Goal: Information Seeking & Learning: Learn about a topic

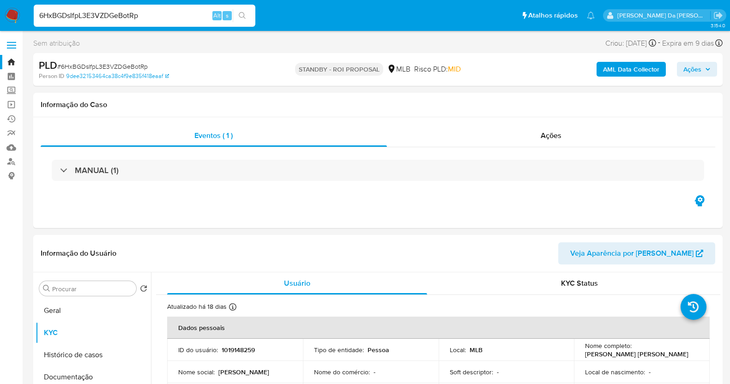
select select "10"
click at [157, 13] on input "6HxBGDsIfpL3E3VZDGeBotRp" at bounding box center [145, 16] width 222 height 12
click at [14, 13] on img at bounding box center [13, 16] width 16 height 16
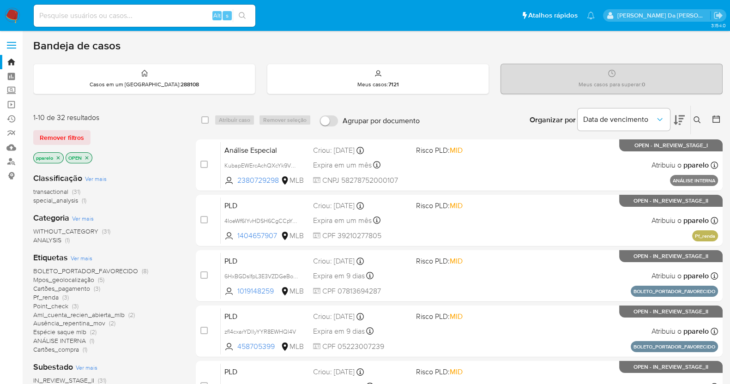
click at [15, 10] on img at bounding box center [13, 16] width 16 height 16
click at [698, 116] on icon at bounding box center [697, 119] width 7 height 7
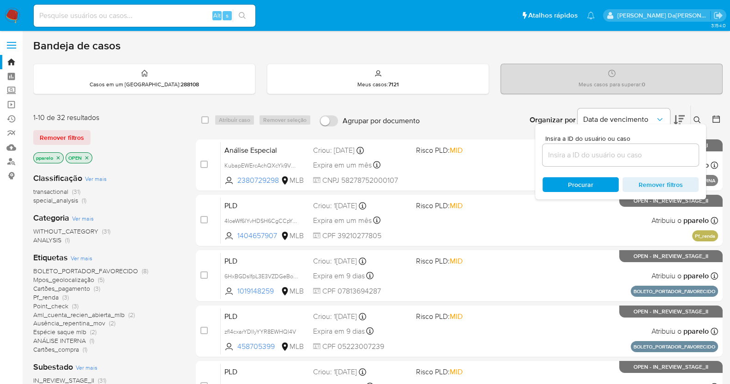
click at [646, 147] on div at bounding box center [621, 155] width 156 height 22
click at [641, 153] on input at bounding box center [621, 155] width 156 height 12
paste input "i5j3OoHxNmtNEfiBi3gLZasx"
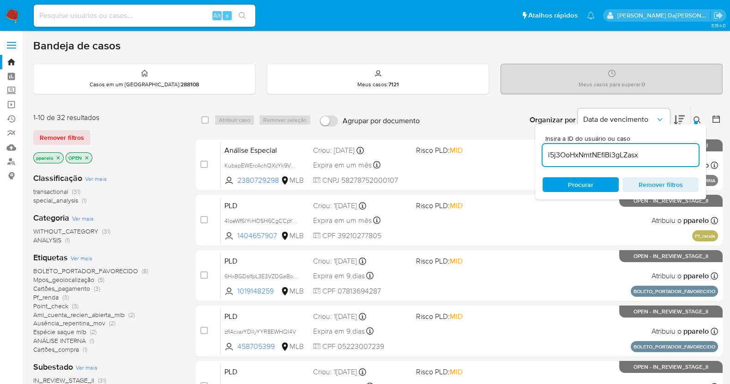
type input "i5j3OoHxNmtNEfiBi3gLZasx"
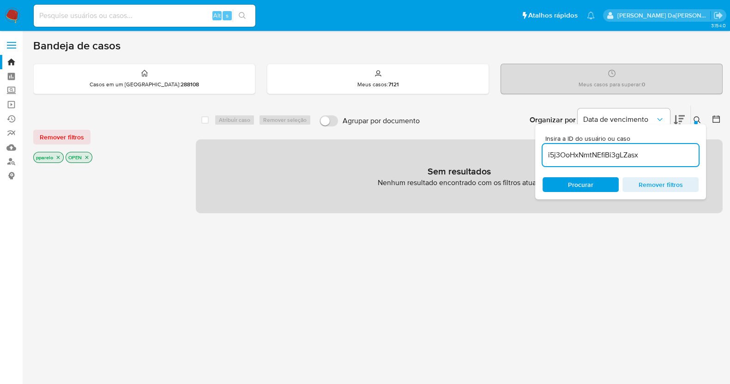
click at [59, 163] on div "pparelo OPEN" at bounding box center [107, 158] width 148 height 13
click at [59, 158] on icon "close-filter" at bounding box center [58, 158] width 6 height 6
click at [55, 158] on icon "close-filter" at bounding box center [55, 158] width 6 height 6
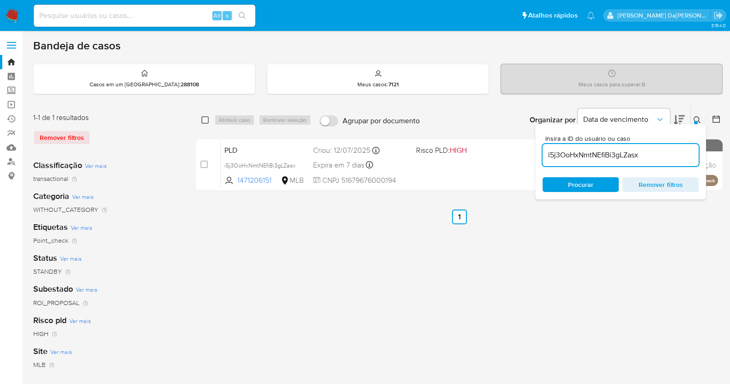
click at [204, 117] on input "checkbox" at bounding box center [204, 119] width 7 height 7
checkbox input "true"
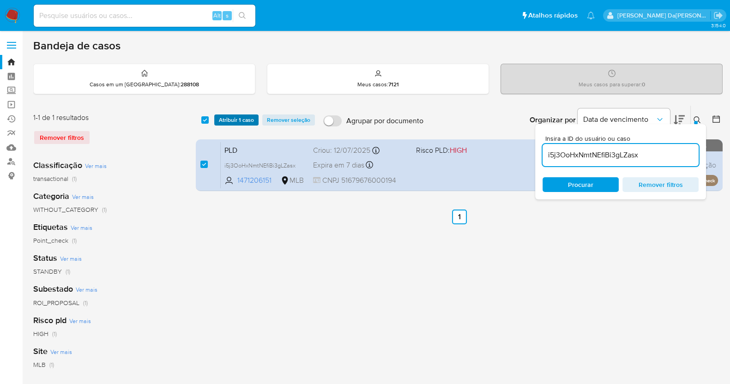
click at [228, 119] on span "Atribuir 1 caso" at bounding box center [236, 119] width 35 height 9
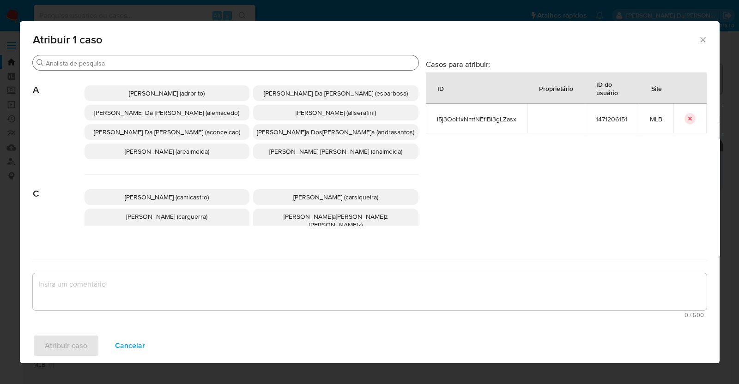
click at [279, 60] on input "Procurar" at bounding box center [230, 63] width 369 height 8
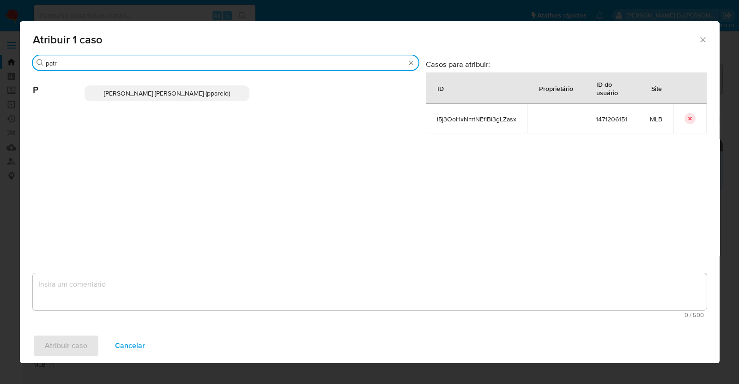
type input "patr"
click at [704, 42] on icon "Fechar a janela" at bounding box center [702, 39] width 9 height 9
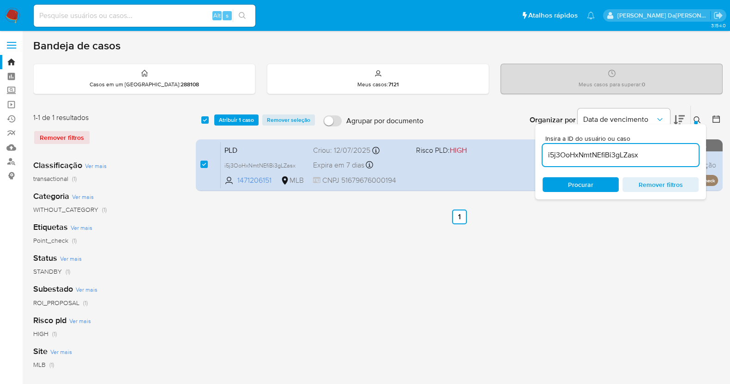
click at [669, 106] on div "Data de vencimento" at bounding box center [624, 120] width 92 height 29
click at [694, 118] on icon at bounding box center [697, 119] width 7 height 7
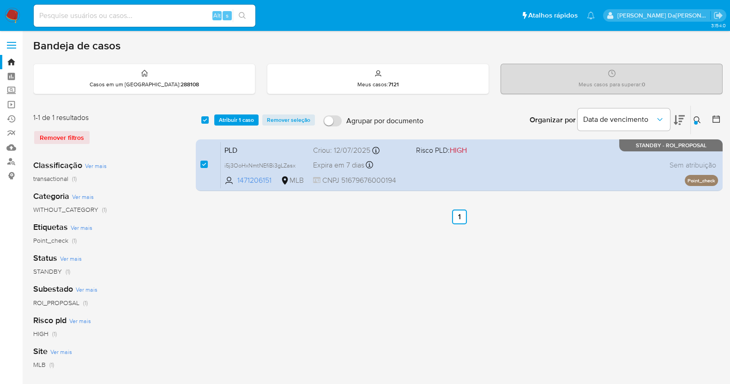
click at [697, 119] on icon at bounding box center [697, 119] width 7 height 7
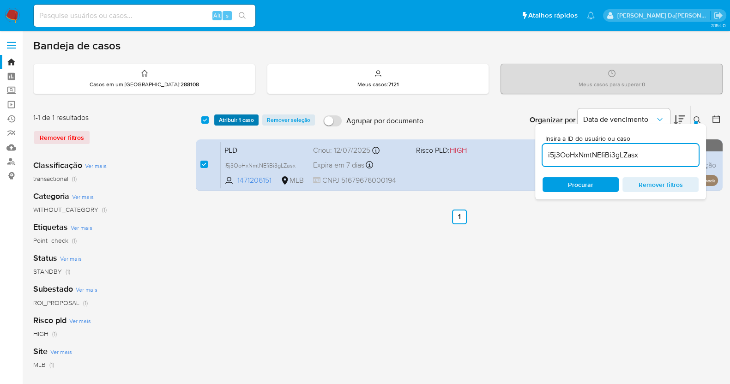
click at [229, 117] on span "Atribuir 1 caso" at bounding box center [236, 119] width 35 height 9
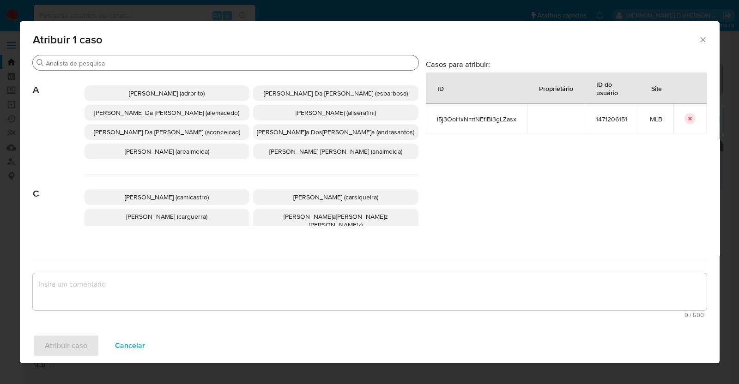
click at [261, 63] on input "Procurar" at bounding box center [230, 63] width 369 height 8
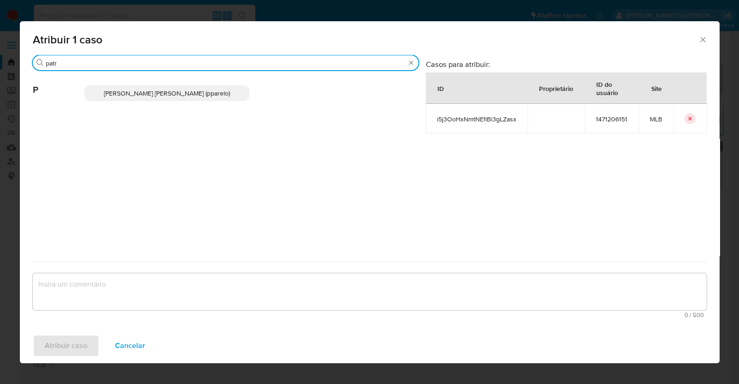
type input "patr"
click at [179, 100] on p "Patricia Aparecida Da Paz Varelo (pparelo)" at bounding box center [167, 93] width 165 height 16
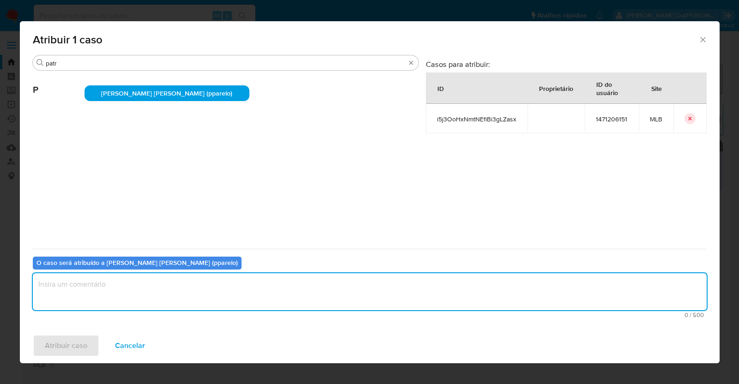
click at [147, 285] on textarea "assign-modal" at bounding box center [370, 291] width 674 height 37
type textarea "."
click at [82, 348] on span "Atribuir caso" at bounding box center [66, 346] width 42 height 20
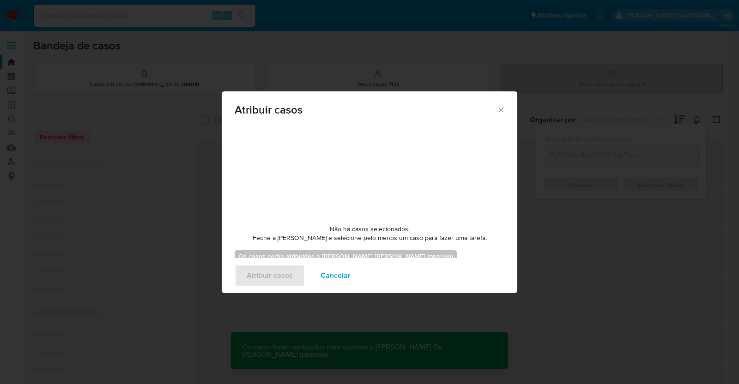
checkbox input "false"
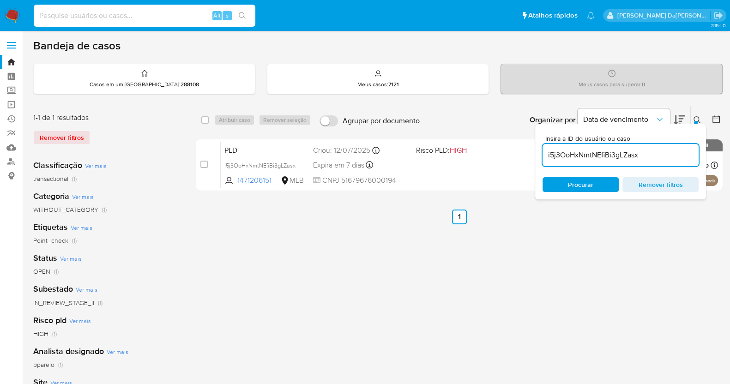
click at [173, 16] on input at bounding box center [145, 16] width 222 height 12
paste input "0wLdA1TNVeLdEjmPWsrKIBU2"
type input "0wLdA1TNVeLdEjmPWsrKIBU2"
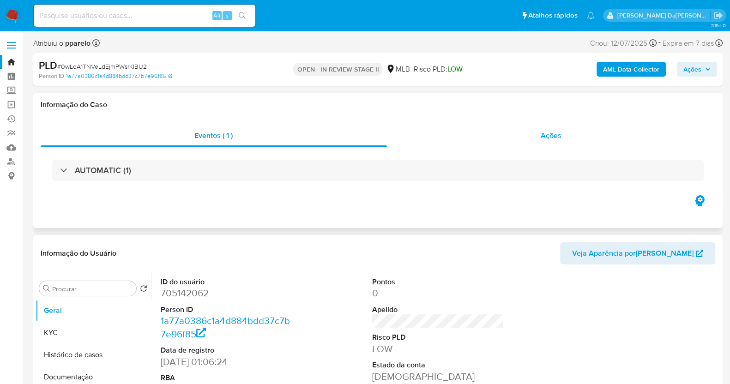
click at [559, 140] on span "Ações" at bounding box center [551, 135] width 21 height 11
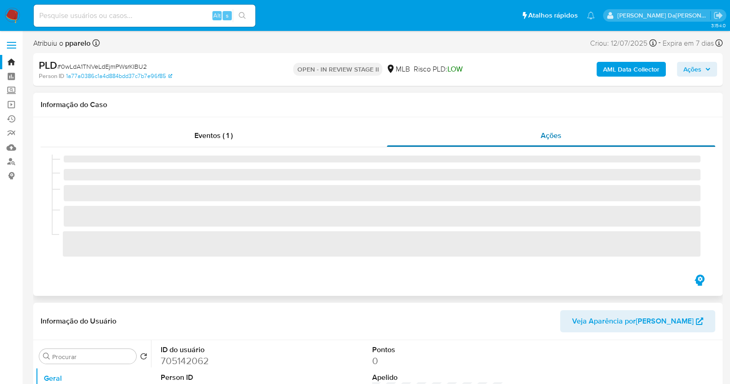
select select "10"
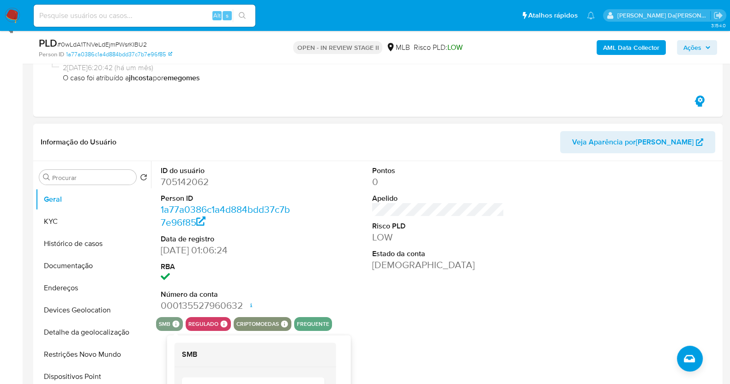
scroll to position [173, 0]
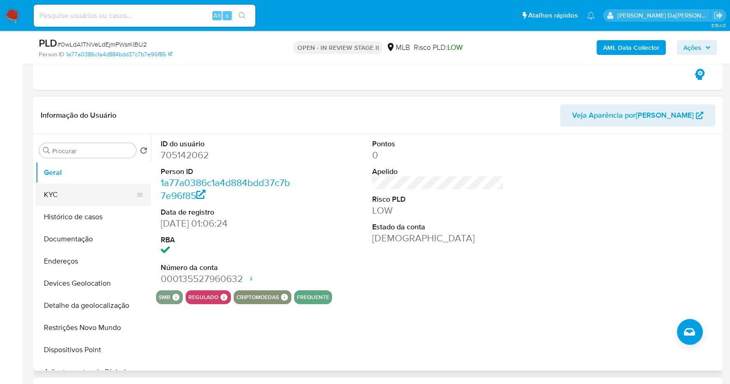
click at [79, 200] on button "KYC" at bounding box center [90, 195] width 108 height 22
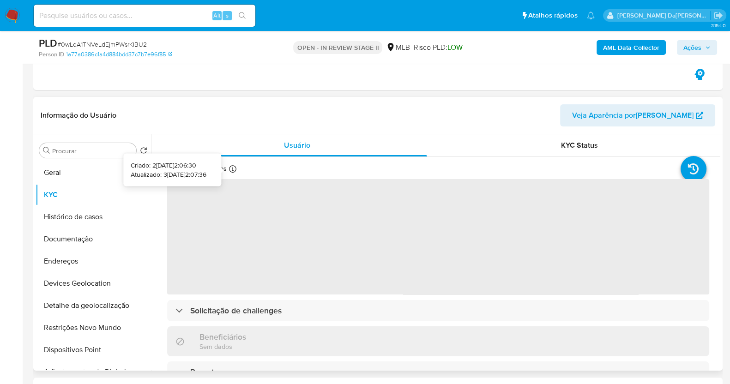
click at [231, 167] on icon at bounding box center [232, 168] width 7 height 7
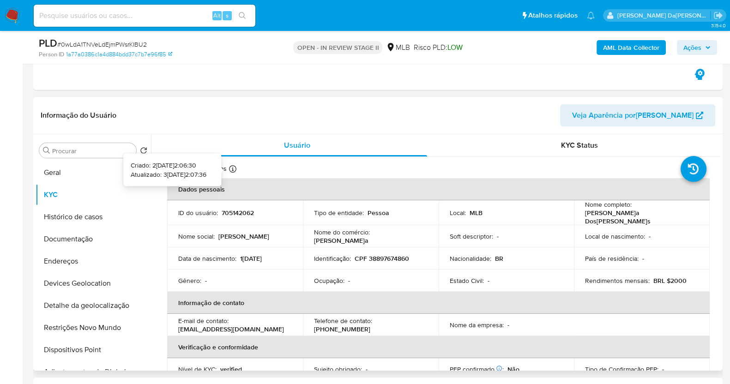
click at [233, 165] on icon at bounding box center [232, 168] width 7 height 7
click at [189, 15] on input at bounding box center [145, 16] width 222 height 12
paste input "0wLdA1TNVeLdEjmPWsrKIBU2"
click at [165, 21] on input "0wLdA1TNVeLdEjmPWsrKIBU2" at bounding box center [145, 16] width 222 height 12
click at [166, 21] on input "0wLdA1TNVeLdEjmPWsrKIBU2" at bounding box center [145, 16] width 222 height 12
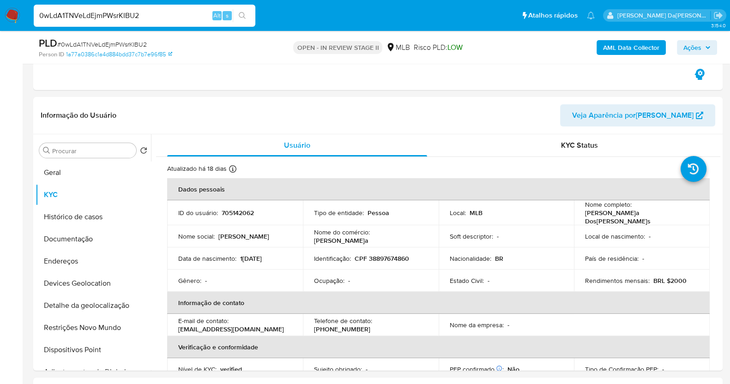
paste input "U5Vrn67zgdIzUMUhT0J8eh0l"
click at [163, 20] on input "0wLdA1TNVeLdEjmPWsrKIBU2U5Vrn67zgdIzUMUhT0J8eh0l" at bounding box center [145, 16] width 222 height 12
paste input
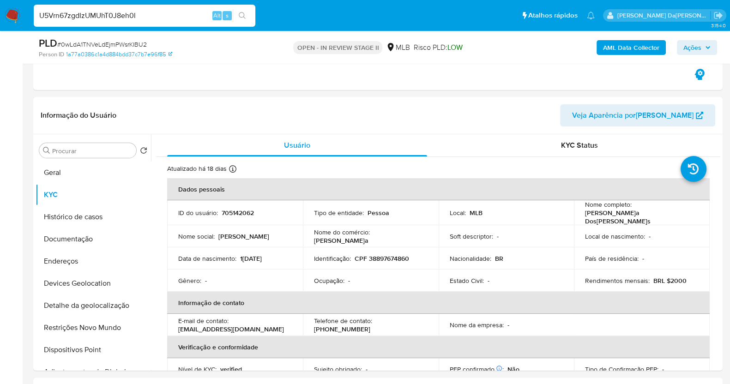
scroll to position [0, 0]
type input "U5Vrn67zgdIzUMUhT0J8eh0l"
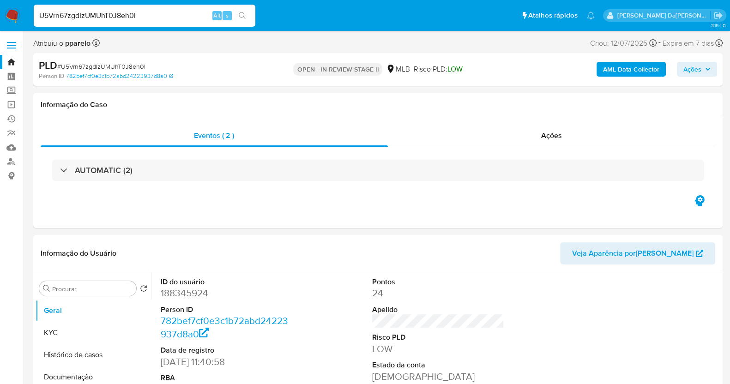
select select "10"
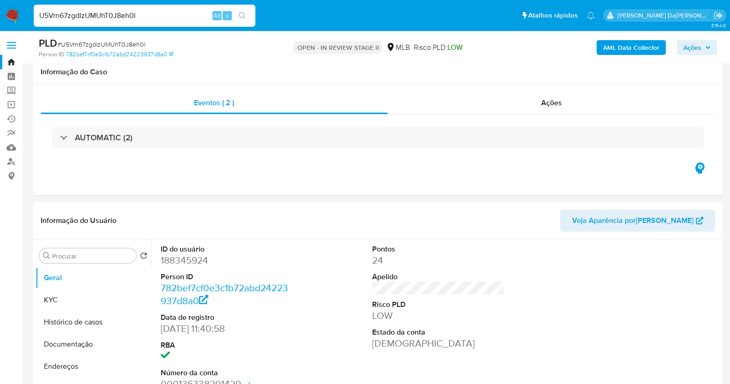
scroll to position [225, 0]
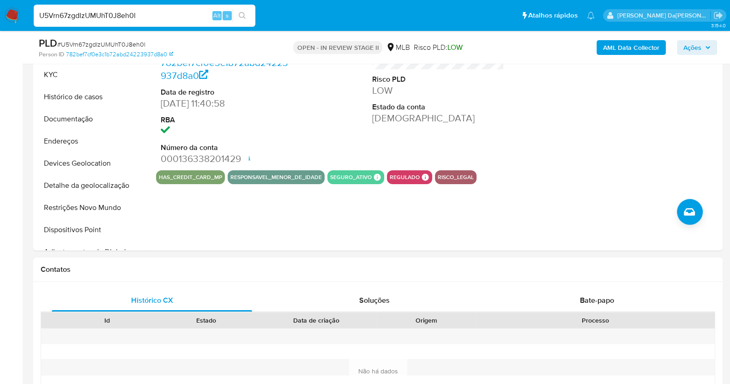
click at [170, 18] on input "U5Vrn67zgdIzUMUhT0J8eh0l" at bounding box center [145, 16] width 222 height 12
click at [169, 26] on div "U5Vrn67zgdIzUMUhT0J8eh0l Alt s" at bounding box center [145, 16] width 222 height 22
click at [169, 17] on input "U5Vrn67zgdIzUMUhT0J8eh0l" at bounding box center [145, 16] width 222 height 12
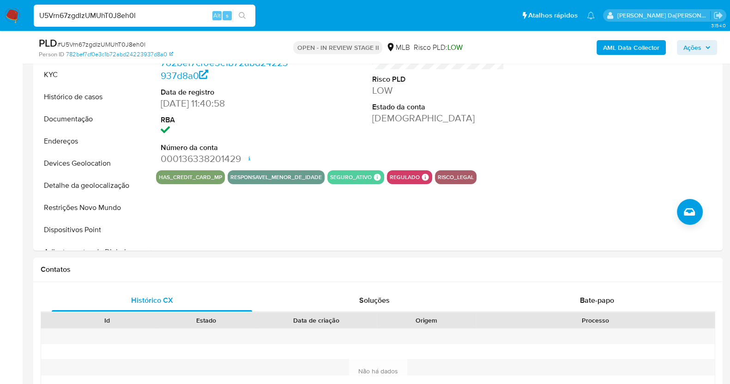
paste input "vrqKkhOCC3QNh3i29uPEhZAo"
type input "vrqKkhOCC3QNh3i29uPEhZAo"
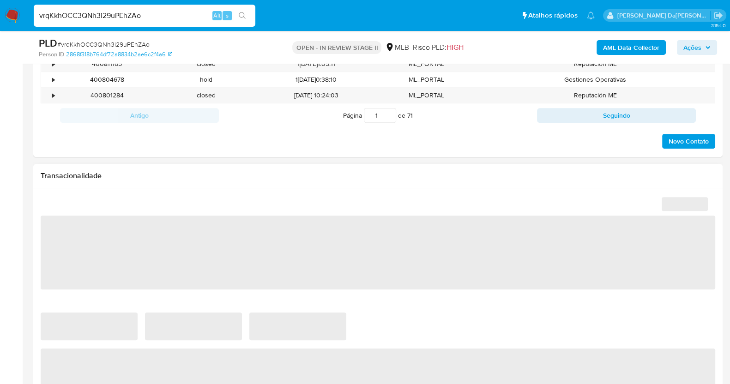
select select "10"
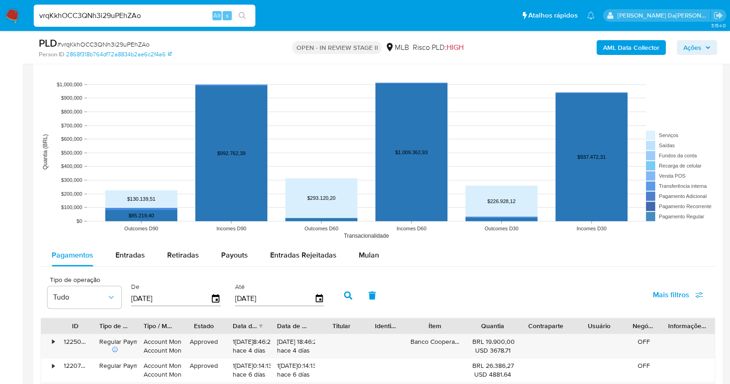
scroll to position [866, 0]
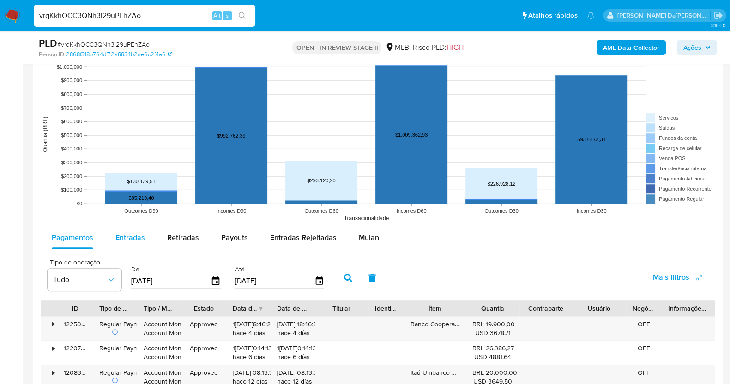
click at [128, 238] on span "Entradas" at bounding box center [130, 237] width 30 height 11
select select "10"
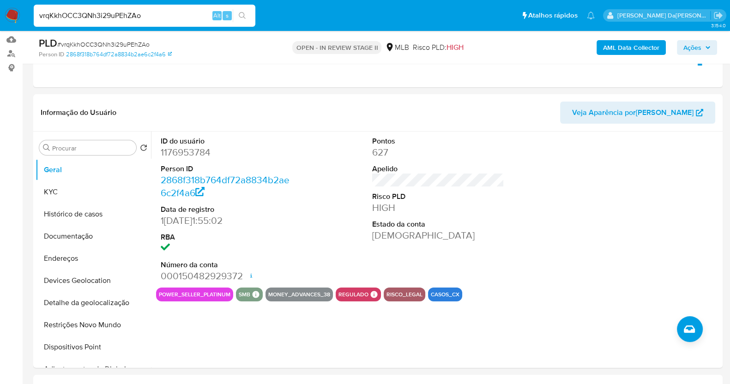
scroll to position [79, 0]
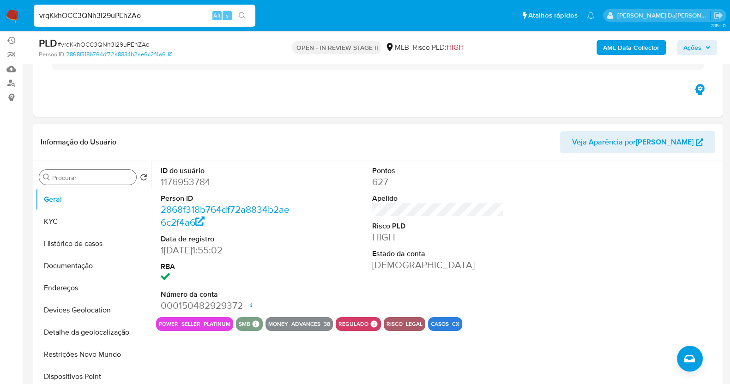
click at [96, 182] on div "Procurar" at bounding box center [87, 177] width 97 height 15
click at [97, 187] on div "Procurar Retornar ao pedido padrão Geral KYC Histórico de casos Documentação En…" at bounding box center [93, 280] width 115 height 235
click at [97, 183] on div "Procurar" at bounding box center [87, 177] width 97 height 15
click at [98, 176] on input "Procurar" at bounding box center [92, 178] width 80 height 8
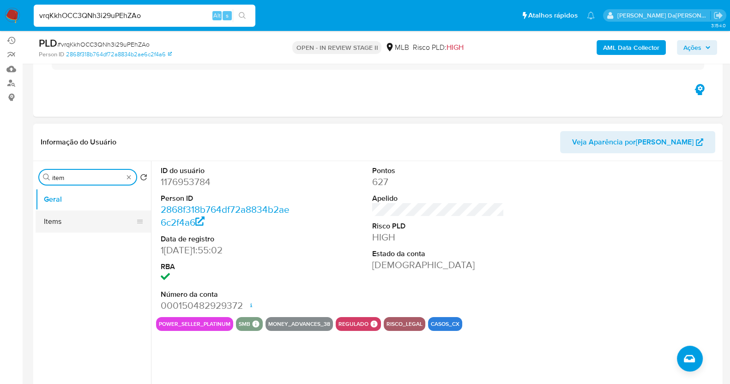
type input "item"
click at [85, 216] on button "Items" at bounding box center [90, 222] width 108 height 22
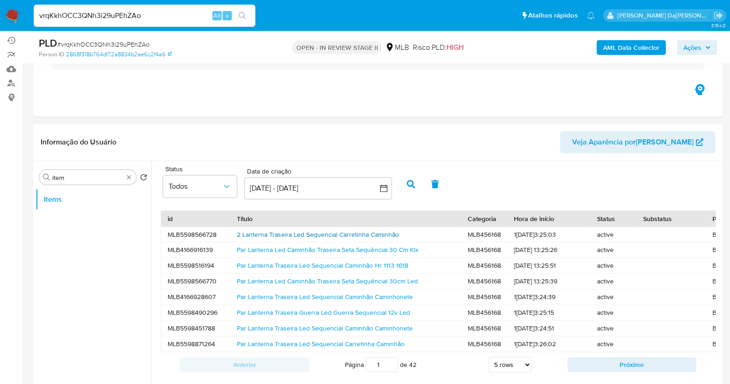
click at [317, 238] on link "2 Lanterna Traseira Led Sequencial Carretinha Caminhão" at bounding box center [318, 234] width 162 height 9
click at [578, 367] on button "Próximo" at bounding box center [632, 365] width 129 height 15
click at [590, 371] on button "Próximo" at bounding box center [632, 365] width 129 height 15
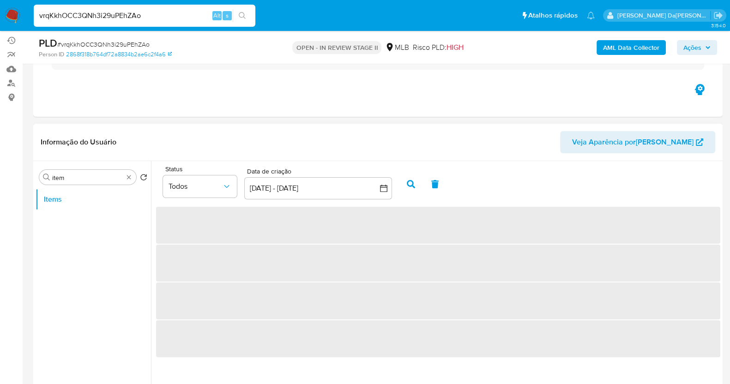
scroll to position [0, 0]
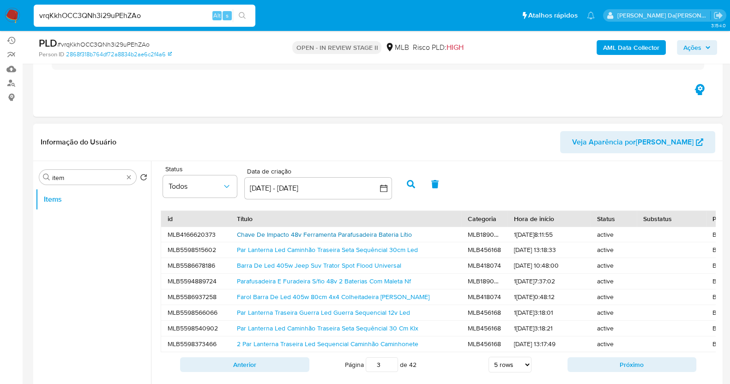
click at [281, 237] on link "Chave De Impacto 48v Ferramenta Parafusadeira Bateria Lítio" at bounding box center [324, 234] width 175 height 9
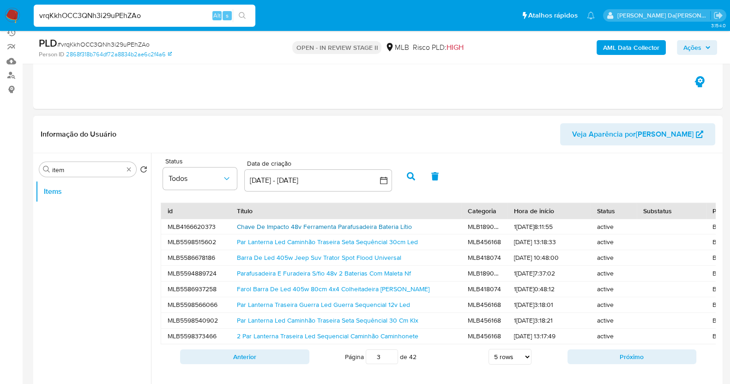
scroll to position [136, 0]
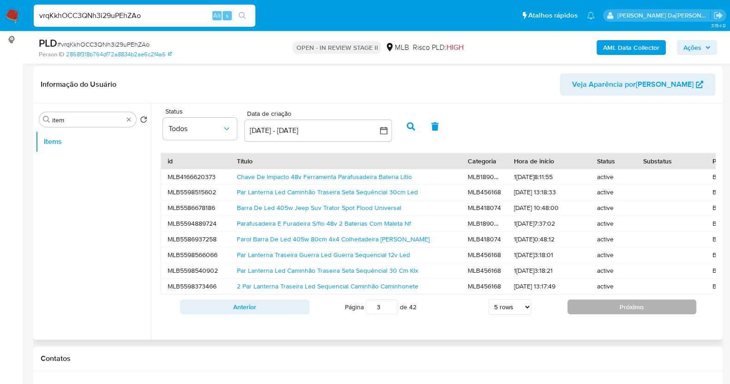
click at [605, 315] on button "Próximo" at bounding box center [632, 307] width 129 height 15
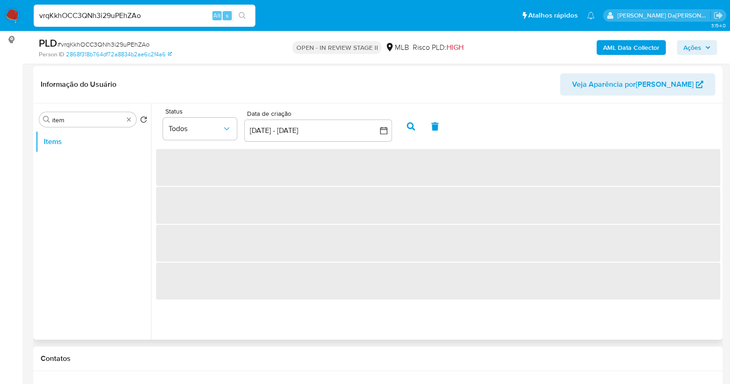
scroll to position [0, 0]
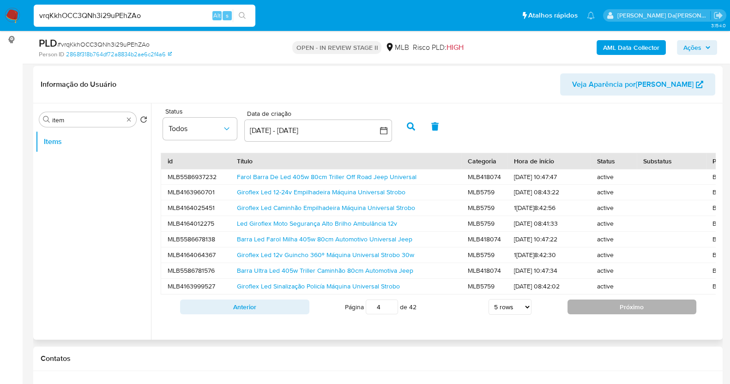
click at [598, 310] on button "Próximo" at bounding box center [632, 307] width 129 height 15
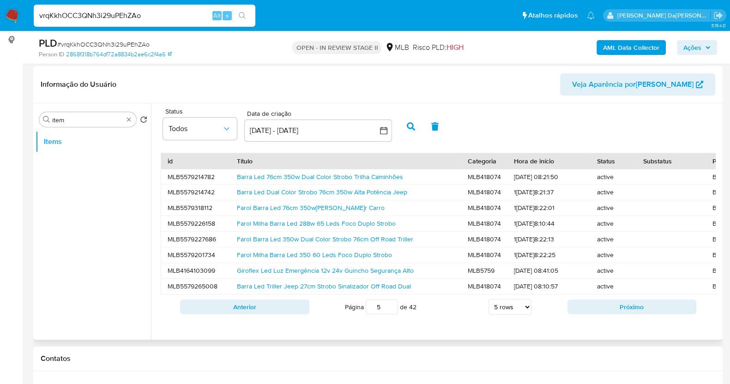
click at [598, 310] on button "Próximo" at bounding box center [632, 307] width 129 height 15
click at [192, 12] on input "vrqKkhOCC3QNh3i29uPEhZAo" at bounding box center [145, 16] width 222 height 12
click at [194, 12] on input "vrqKkhOCC3QNh3i29uPEhZAo" at bounding box center [145, 16] width 222 height 12
paste input "caFGEO10eSrZxytUn3xMhPKO"
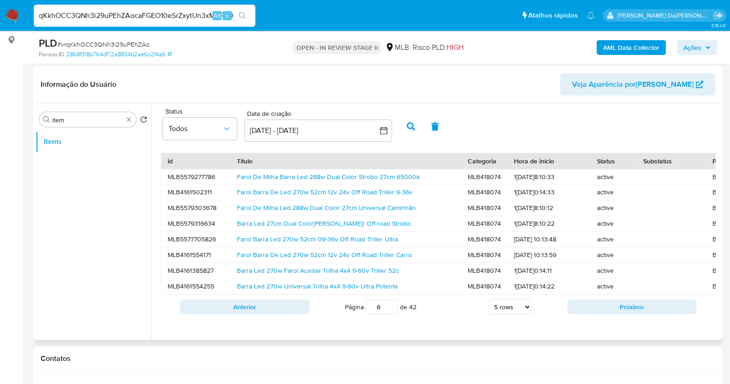
click at [126, 15] on input "vrqKkhOCC3QNh3i29uPEhZAocaFGEO10eSrZxytUn3xMhPKO" at bounding box center [145, 16] width 222 height 12
click at [127, 15] on input "vrqKkhOCC3QNh3i29uPEhZAocaFGEO10eSrZxytUn3xMhPKO" at bounding box center [145, 16] width 222 height 12
click at [128, 15] on input "vrqKkhOCC3QNh3i29uPEhZAocaFGEO10eSrZxytUn3xMhPKO" at bounding box center [145, 16] width 222 height 12
paste input
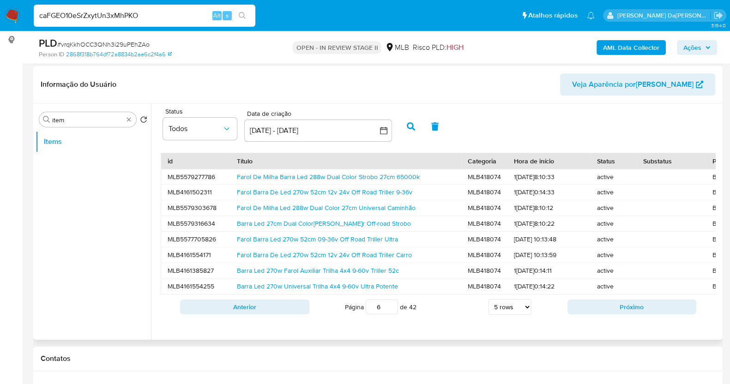
type input "caFGEO10eSrZxytUn3xMhPKO"
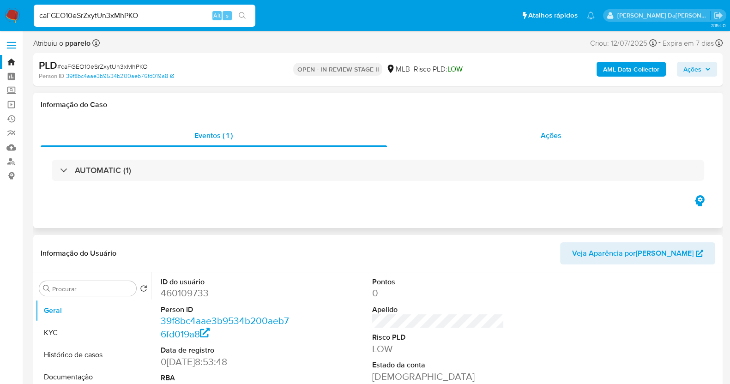
click at [564, 130] on div "Ações" at bounding box center [551, 136] width 329 height 22
select select "10"
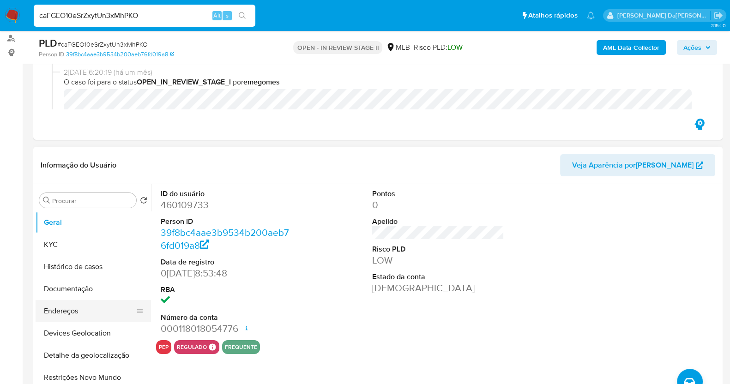
scroll to position [173, 0]
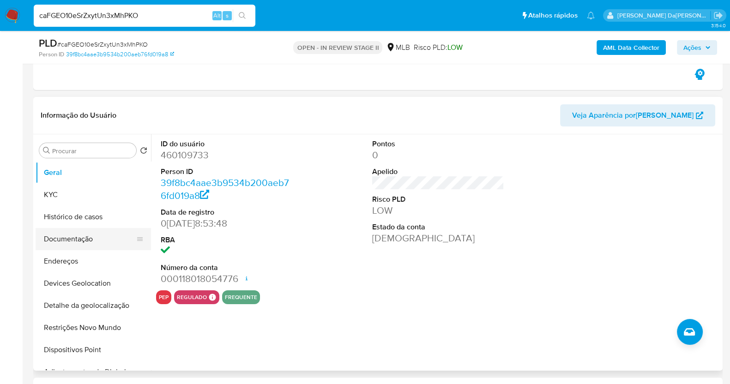
click at [87, 243] on button "Documentação" at bounding box center [90, 239] width 108 height 22
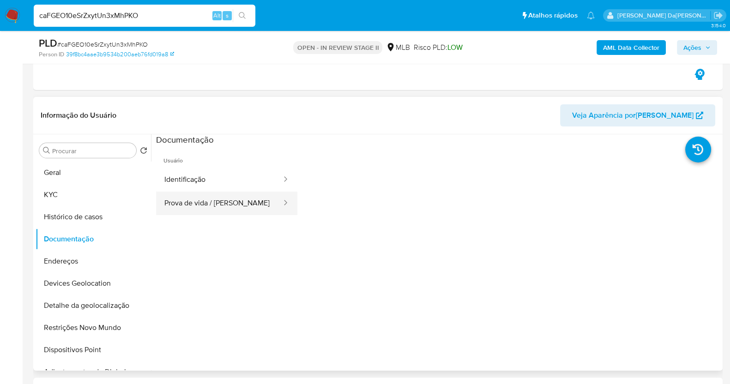
click at [212, 200] on button "Prova de vida / [PERSON_NAME]" at bounding box center [219, 204] width 127 height 24
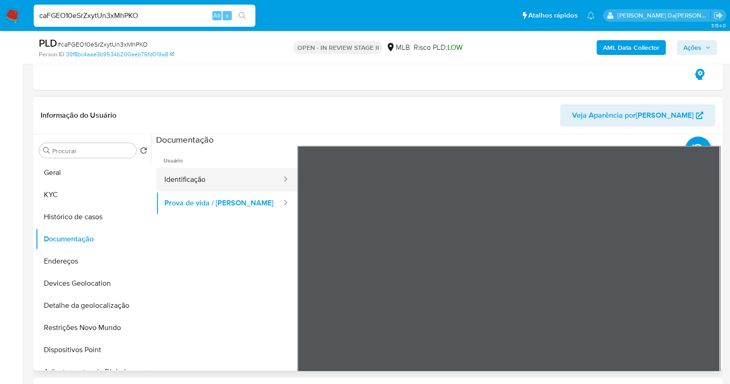
click at [220, 179] on button "Identificação" at bounding box center [219, 180] width 127 height 24
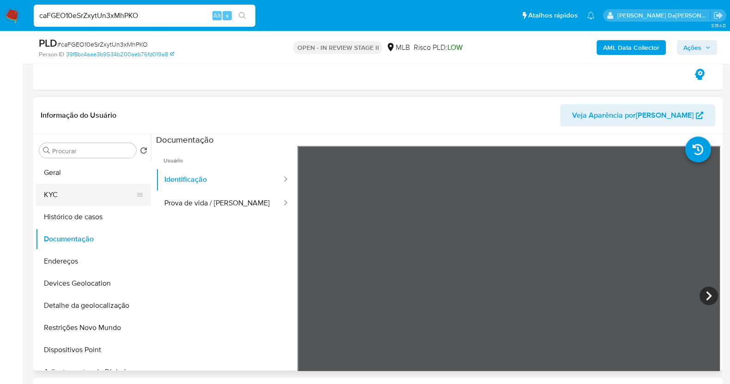
click at [73, 188] on button "KYC" at bounding box center [90, 195] width 108 height 22
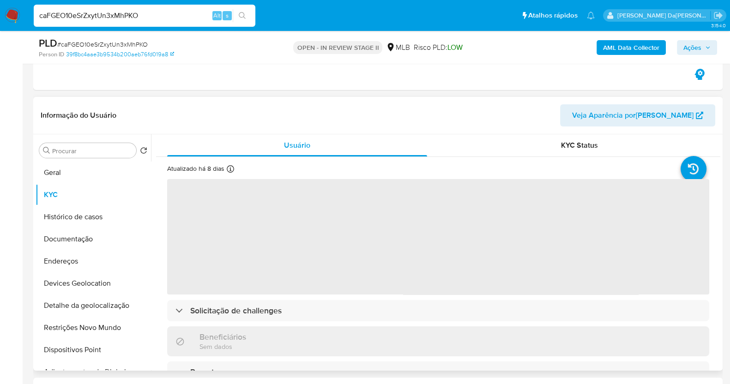
click at [231, 171] on icon at bounding box center [230, 168] width 7 height 7
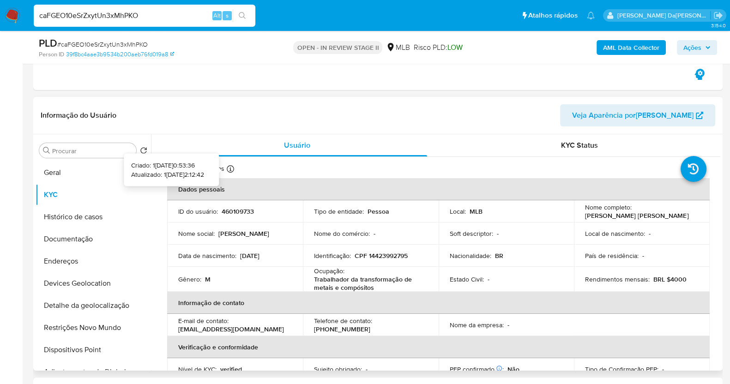
click at [231, 170] on icon at bounding box center [230, 168] width 7 height 7
click at [79, 244] on button "Documentação" at bounding box center [90, 239] width 108 height 22
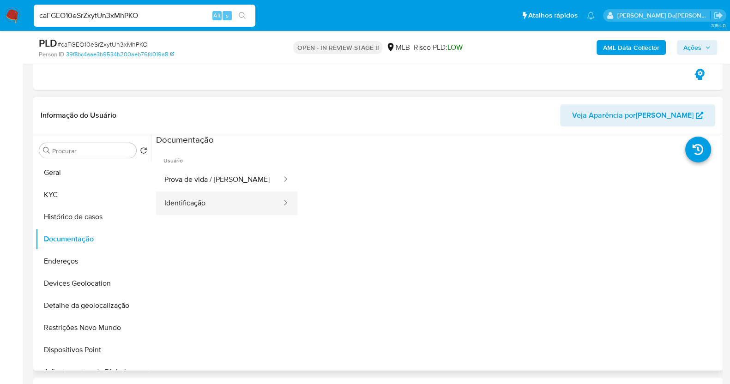
click at [238, 203] on button "Identificação" at bounding box center [219, 204] width 127 height 24
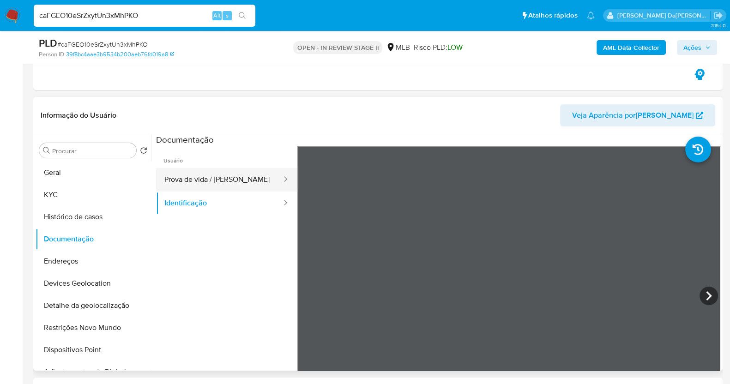
click at [249, 181] on button "Prova de vida / [PERSON_NAME]" at bounding box center [219, 180] width 127 height 24
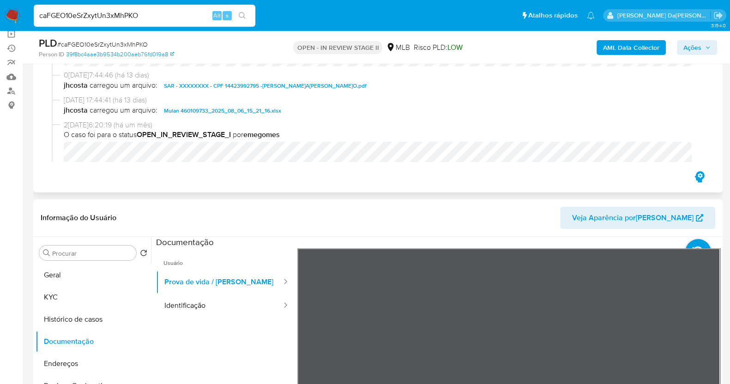
scroll to position [0, 0]
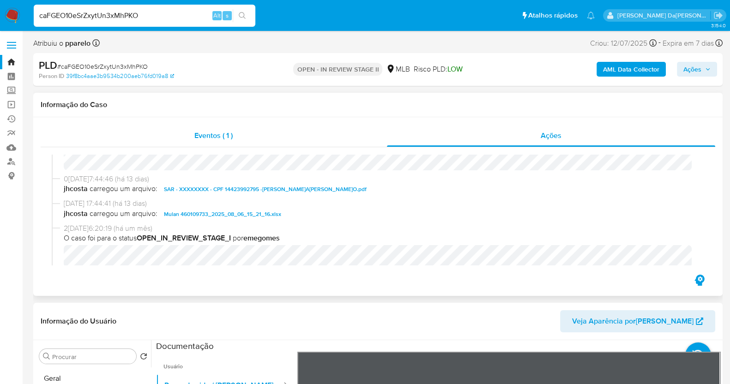
click at [225, 135] on span "Eventos ( 1 )" at bounding box center [213, 135] width 38 height 11
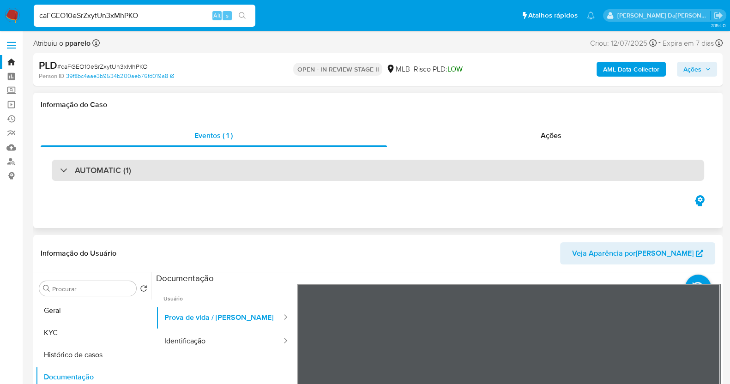
click at [93, 179] on div "AUTOMATIC (1)" at bounding box center [378, 170] width 653 height 21
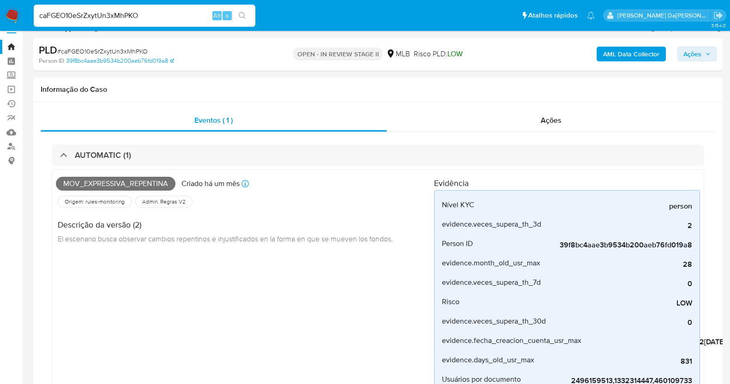
scroll to position [231, 0]
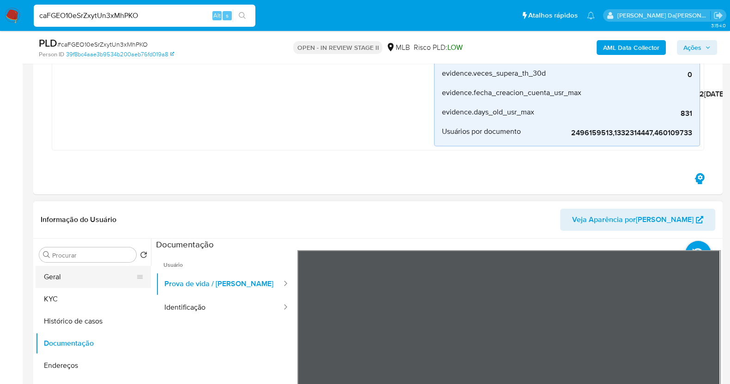
click at [59, 277] on button "Geral" at bounding box center [90, 277] width 108 height 22
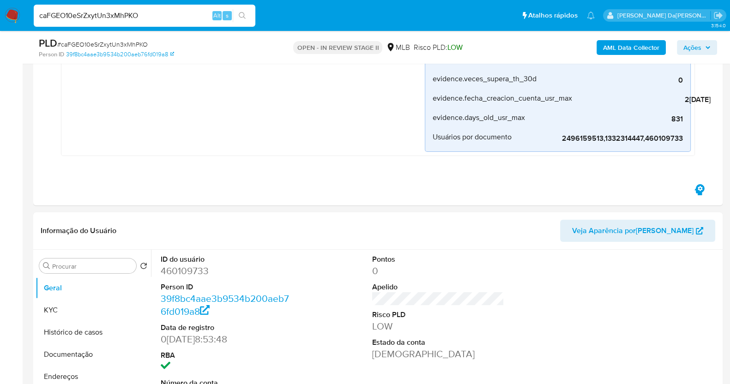
click at [76, 12] on input "caFGEO10eSrZxytUn3xMhPKO" at bounding box center [145, 16] width 222 height 12
click at [76, 17] on input "caFGEO10eSrZxytUn3xMhPKO" at bounding box center [145, 16] width 222 height 12
paste input "pQW1ELLV52bLsXD43KpxFFTf"
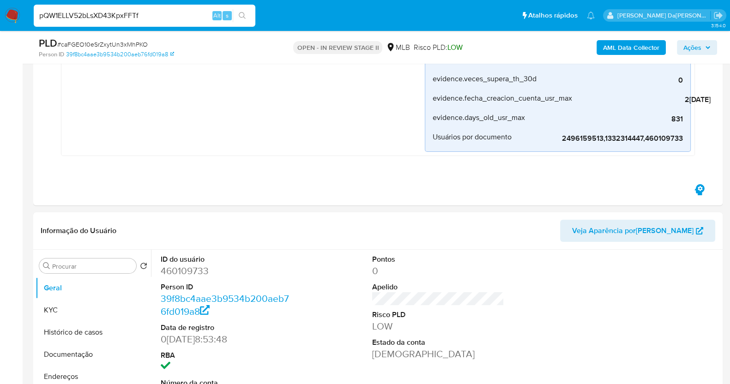
type input "pQW1ELLV52bLsXD43KpxFFTf"
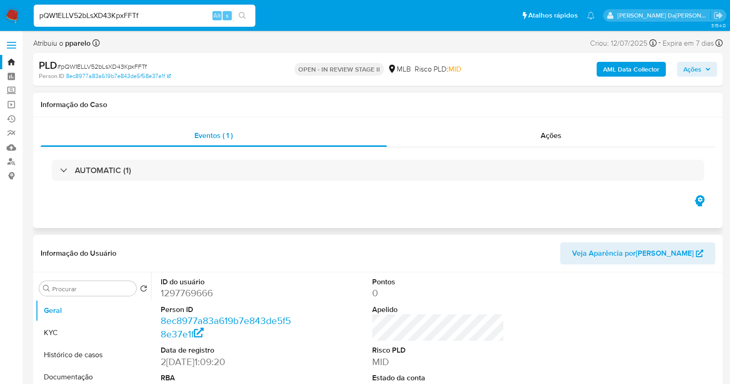
select select "10"
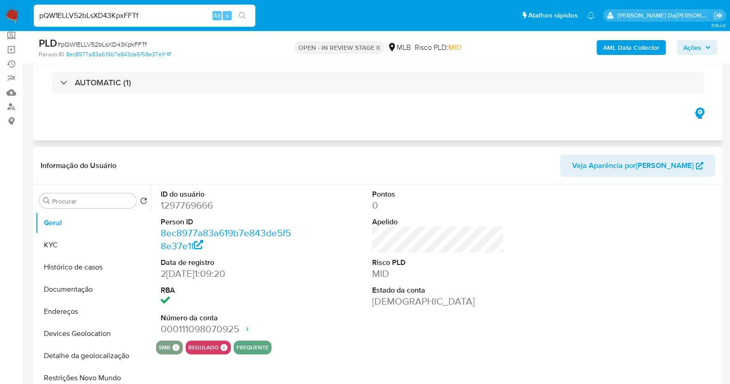
scroll to position [57, 0]
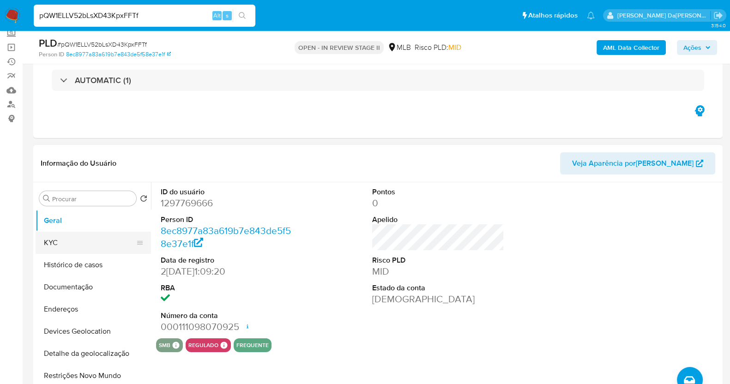
click at [69, 238] on button "KYC" at bounding box center [90, 243] width 108 height 22
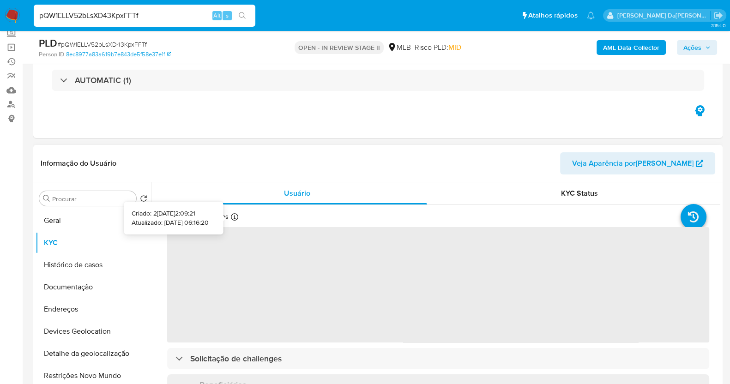
click at [233, 217] on icon at bounding box center [234, 216] width 7 height 7
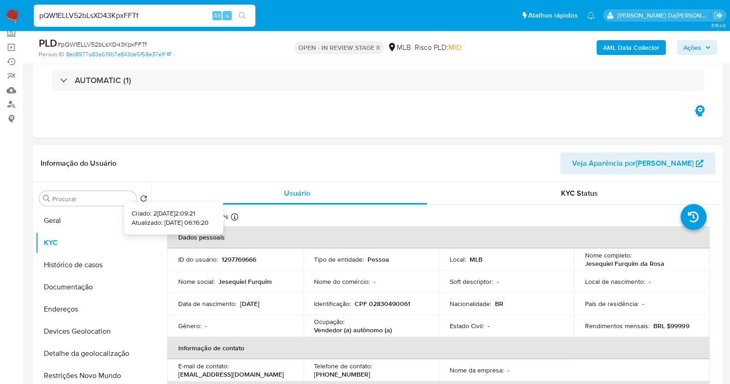
click at [233, 216] on icon at bounding box center [234, 216] width 7 height 7
click at [70, 223] on button "Geral" at bounding box center [90, 221] width 108 height 22
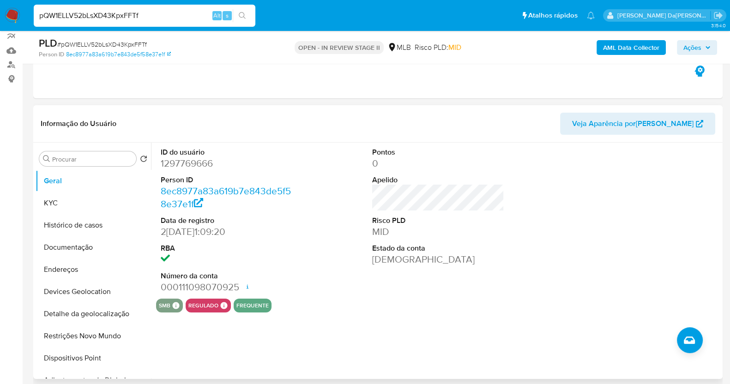
scroll to position [115, 0]
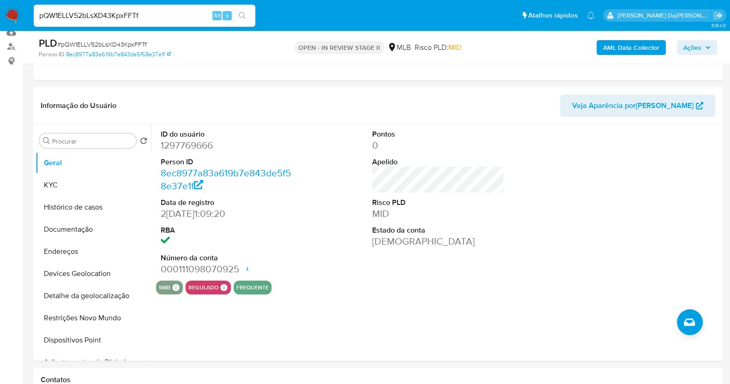
click at [86, 15] on input "pQW1ELLV52bLsXD43KpxFFTf" at bounding box center [145, 16] width 222 height 12
click at [90, 206] on button "Histórico de casos" at bounding box center [90, 207] width 108 height 22
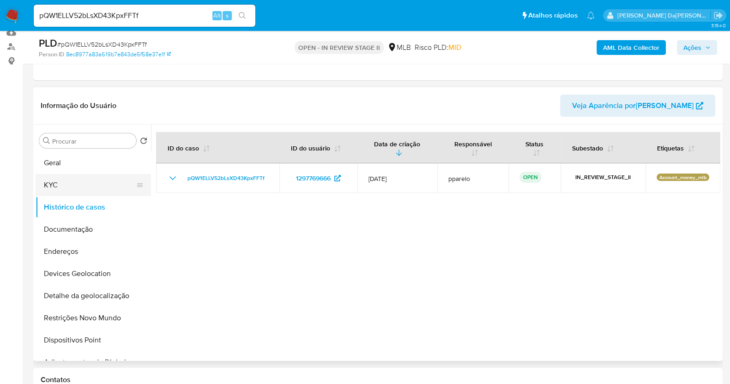
click at [72, 188] on button "KYC" at bounding box center [90, 185] width 108 height 22
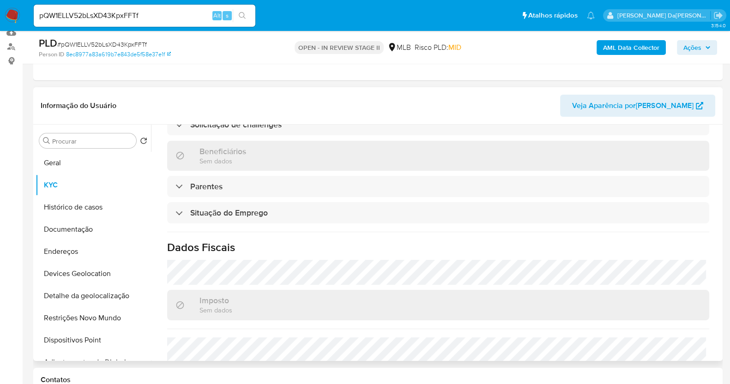
scroll to position [386, 0]
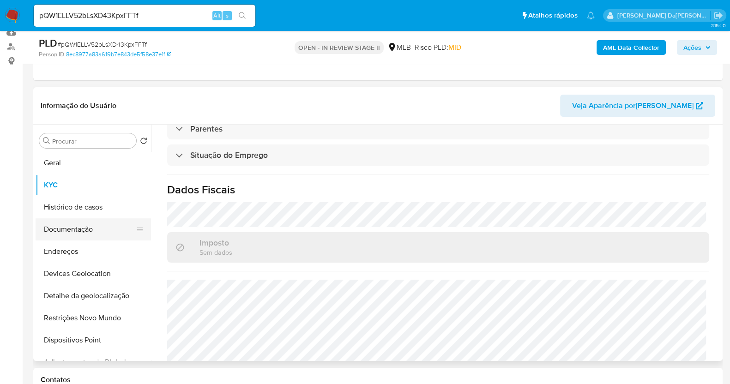
click at [86, 233] on button "Documentação" at bounding box center [90, 229] width 108 height 22
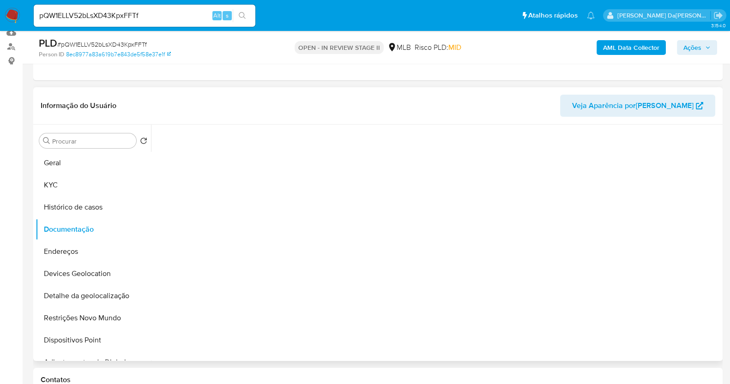
scroll to position [0, 0]
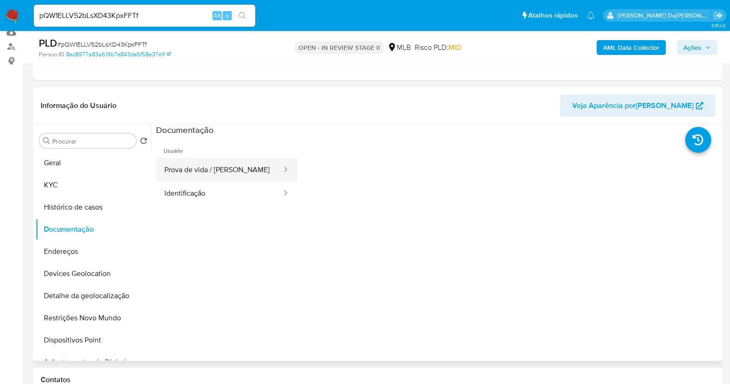
click at [233, 172] on button "Prova de vida / [PERSON_NAME]" at bounding box center [219, 170] width 127 height 24
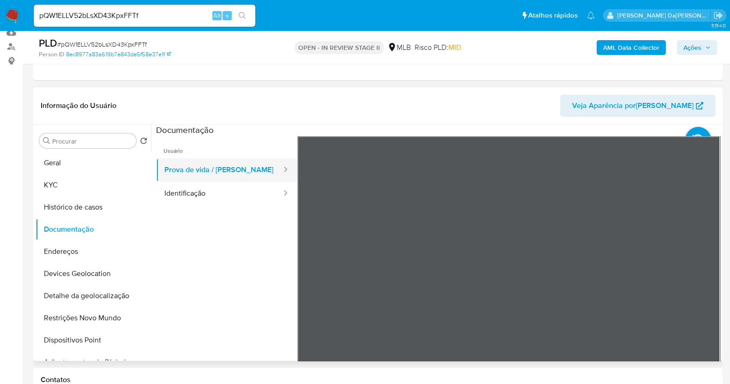
click at [233, 169] on button "Prova de vida / [PERSON_NAME]" at bounding box center [219, 170] width 127 height 24
click at [199, 188] on button "Identificação" at bounding box center [219, 194] width 127 height 24
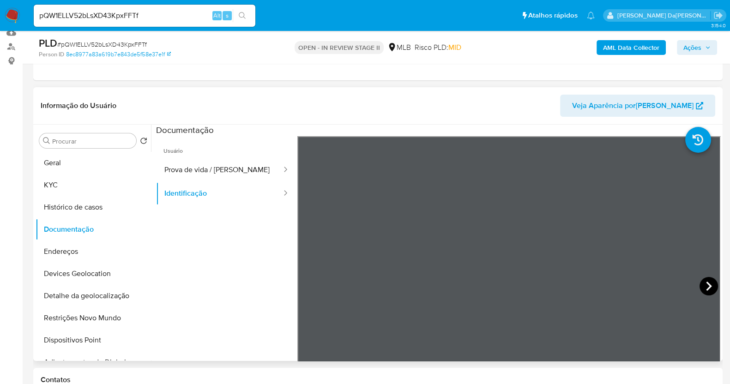
click at [701, 281] on icon at bounding box center [709, 286] width 18 height 18
click at [282, 120] on div "Informação do Usuário Veja Aparência por Pessoa" at bounding box center [378, 105] width 690 height 37
click at [51, 168] on button "Geral" at bounding box center [90, 163] width 108 height 22
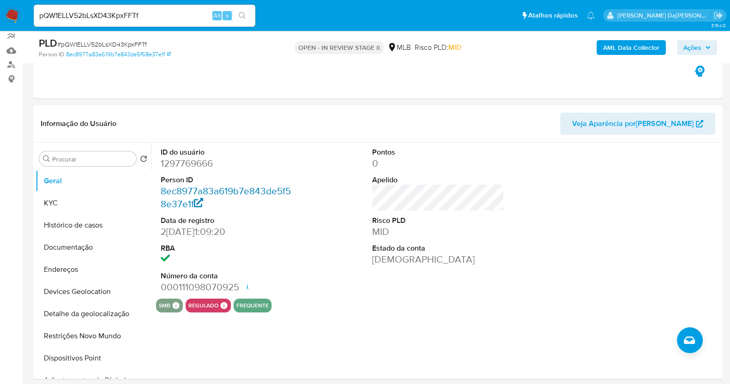
scroll to position [115, 0]
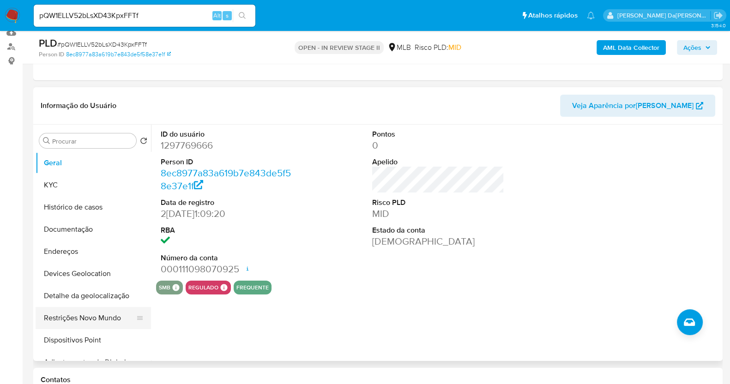
click at [68, 320] on button "Restrições Novo Mundo" at bounding box center [90, 318] width 108 height 22
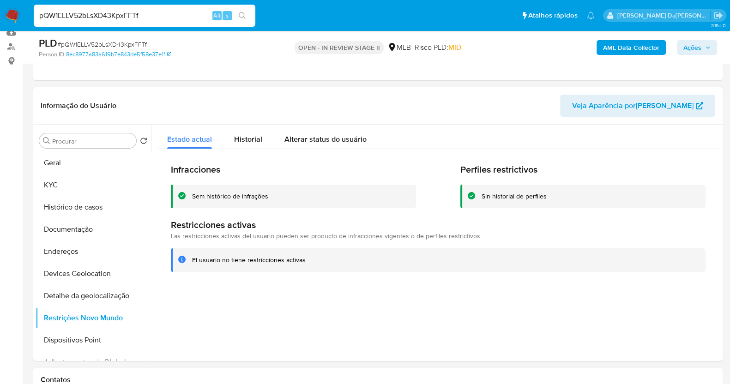
click at [86, 13] on input "pQW1ELLV52bLsXD43KpxFFTf" at bounding box center [145, 16] width 222 height 12
paste input "WJqHuHak3kvqpjwYjOdoazrA"
type input "WJqHuHak3kvqpjwYjOdoazrA"
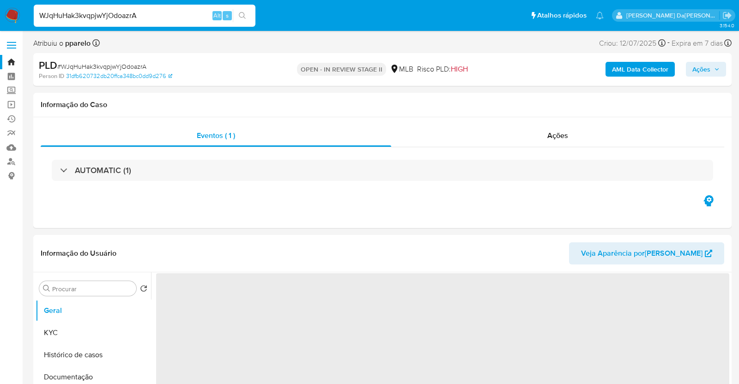
select select "10"
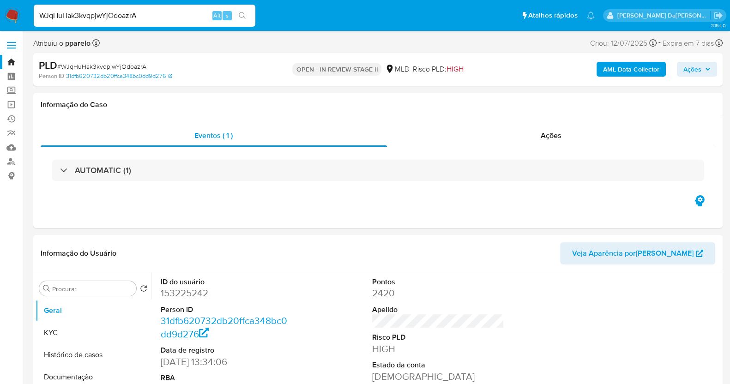
scroll to position [225, 0]
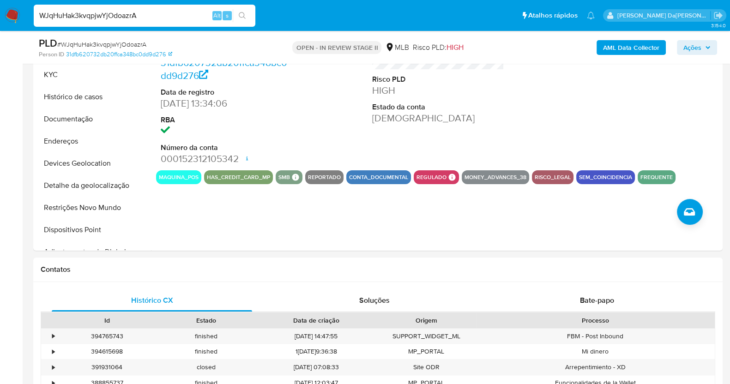
click at [105, 18] on input "WJqHuHak3kvqpjwYjOdoazrA" at bounding box center [145, 16] width 222 height 12
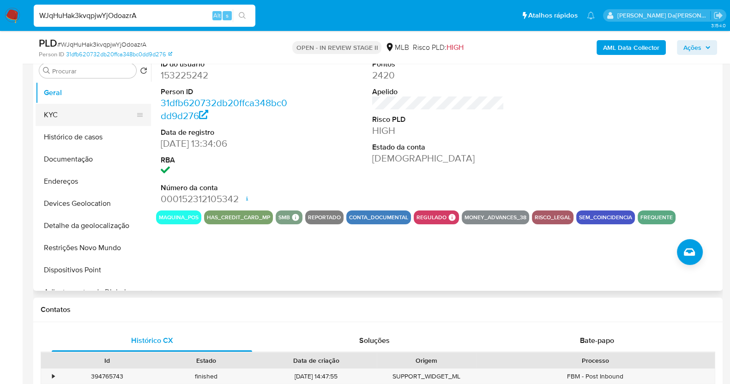
scroll to position [168, 0]
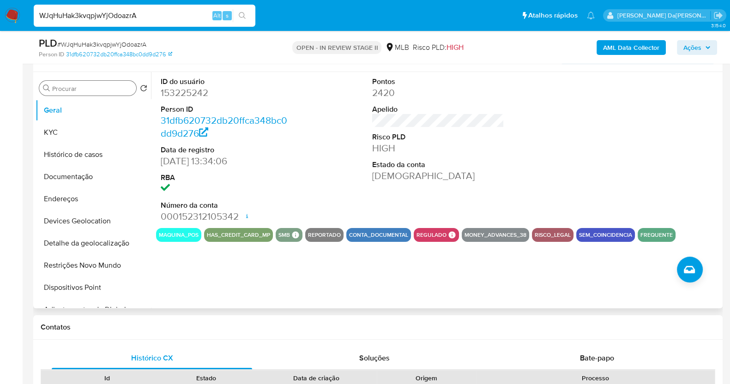
click at [114, 90] on input "Procurar" at bounding box center [92, 89] width 80 height 8
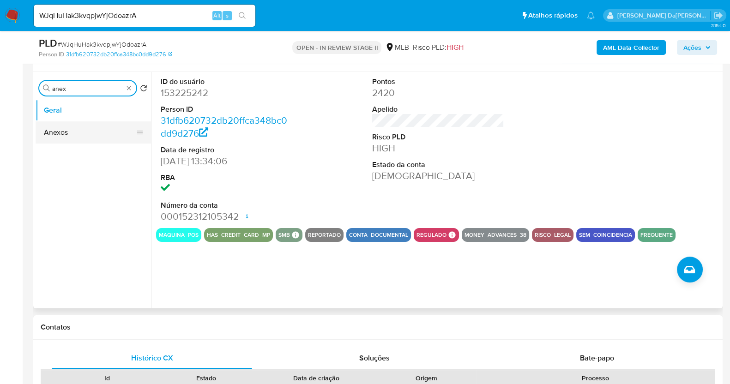
type input "anex"
click at [51, 127] on button "Anexos" at bounding box center [90, 132] width 108 height 22
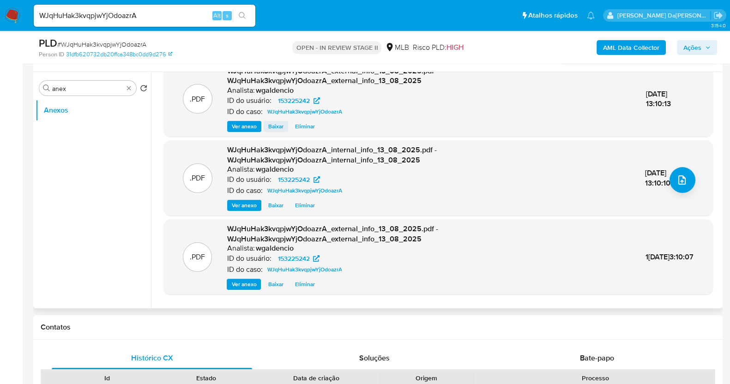
scroll to position [117, 0]
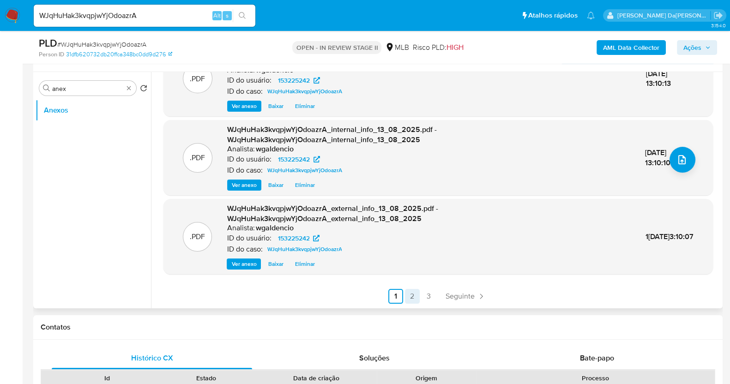
click at [414, 293] on link "2" at bounding box center [412, 296] width 15 height 15
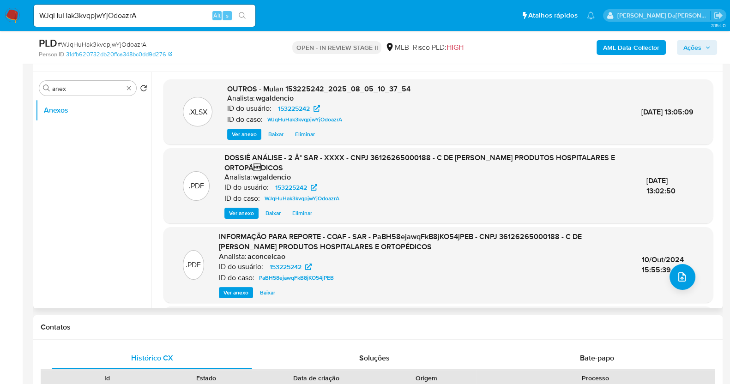
click at [239, 292] on span "Ver anexo" at bounding box center [236, 292] width 25 height 9
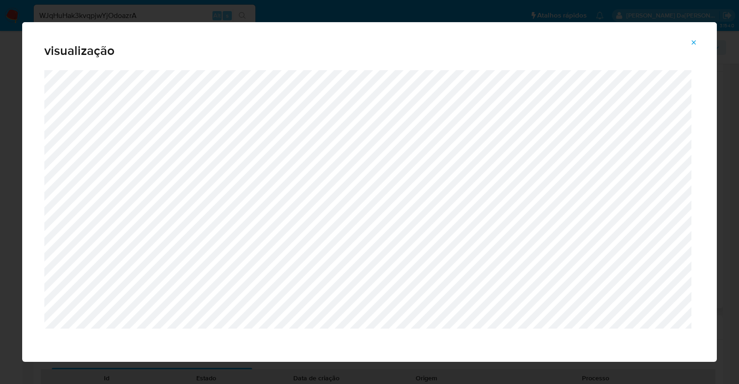
click at [695, 39] on icon "Attachment preview" at bounding box center [693, 42] width 7 height 7
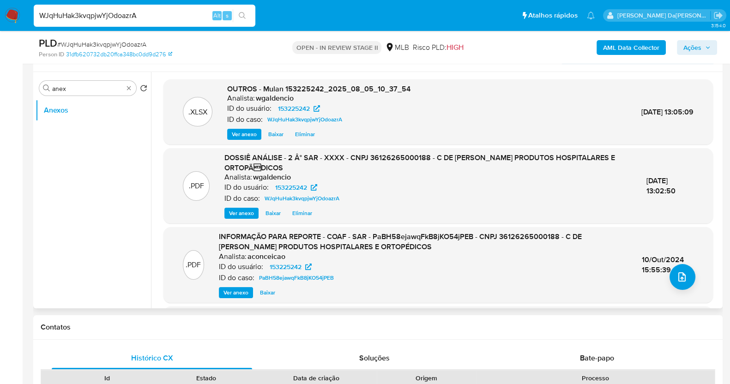
click at [115, 16] on input "WJqHuHak3kvqpjwYjOdoazrA" at bounding box center [145, 16] width 222 height 12
paste input "Ea6Xo0vl3qo9VdCAuL1SZhpk"
type input "Ea6Xo0vl3qo9VdCAuL1SZhpk"
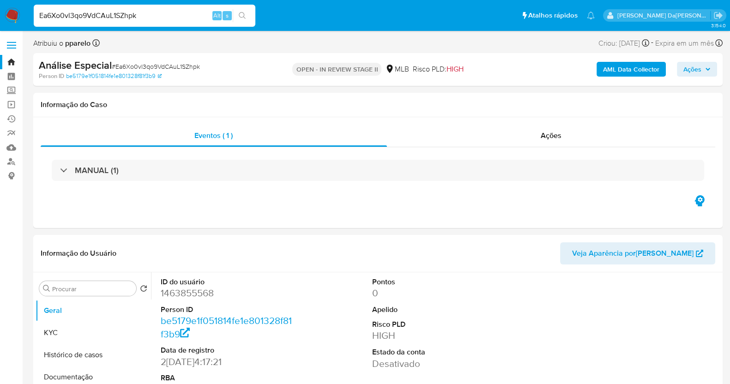
select select "10"
click at [95, 15] on input "Ea6Xo0vl3qo9VdCAuL1SZhpk" at bounding box center [145, 16] width 222 height 12
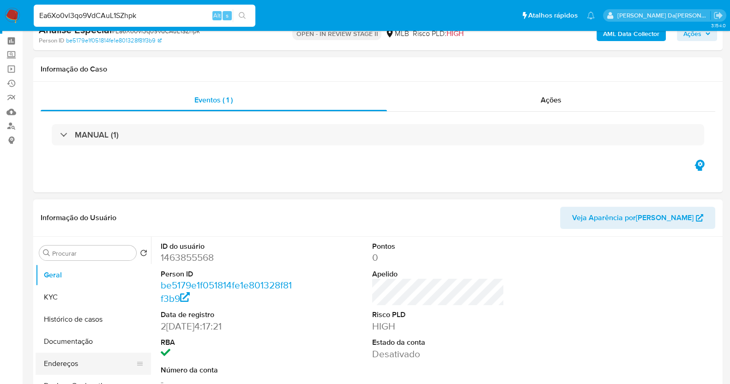
scroll to position [115, 0]
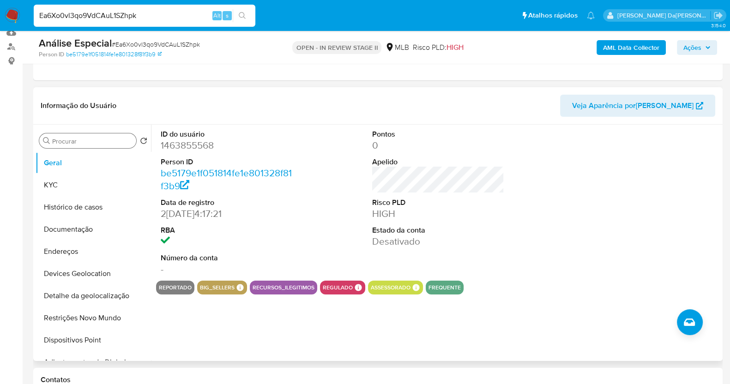
click at [95, 145] on div "Procurar" at bounding box center [87, 141] width 97 height 15
click at [96, 140] on input "Procurar" at bounding box center [92, 141] width 80 height 8
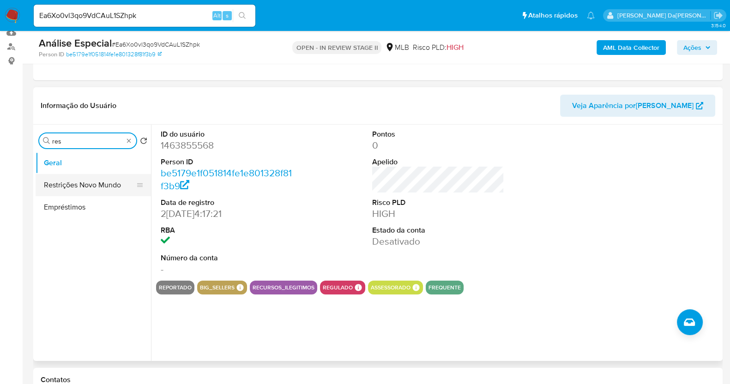
type input "res"
click at [100, 186] on button "Restrições Novo Mundo" at bounding box center [90, 185] width 108 height 22
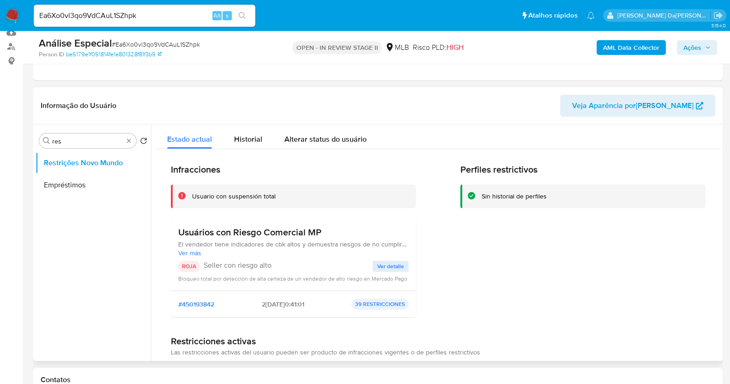
click at [388, 267] on span "Ver detalle" at bounding box center [390, 266] width 27 height 9
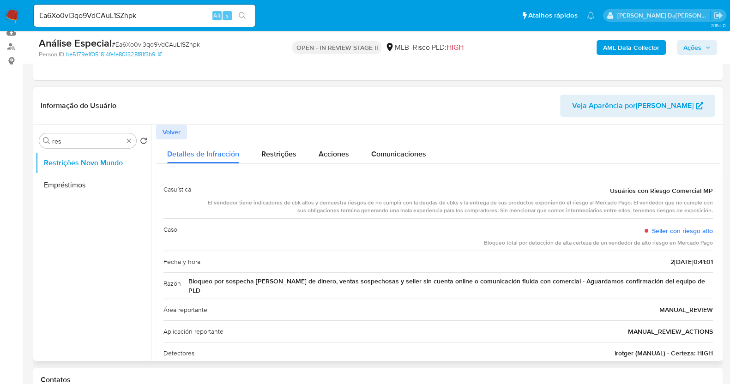
click at [258, 287] on div "Razón Bloqueo por sospecha de Lavado de dinero, ventas sospechosas y seller sin…" at bounding box center [439, 286] width 550 height 26
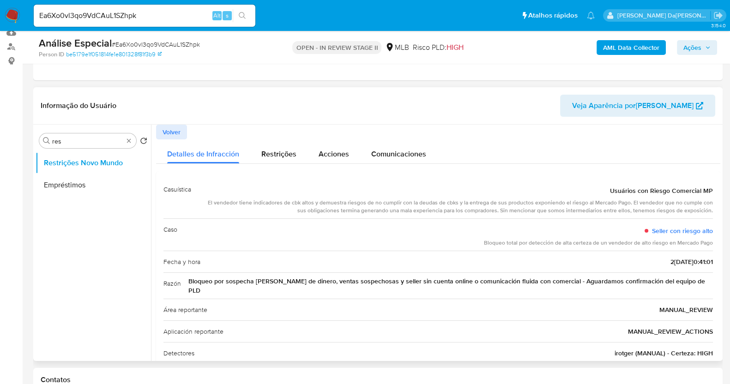
click at [258, 287] on div "Razón Bloqueo por sospecha de Lavado de dinero, ventas sospechosas y seller sin…" at bounding box center [439, 286] width 550 height 26
click at [175, 136] on span "Volver" at bounding box center [172, 132] width 18 height 13
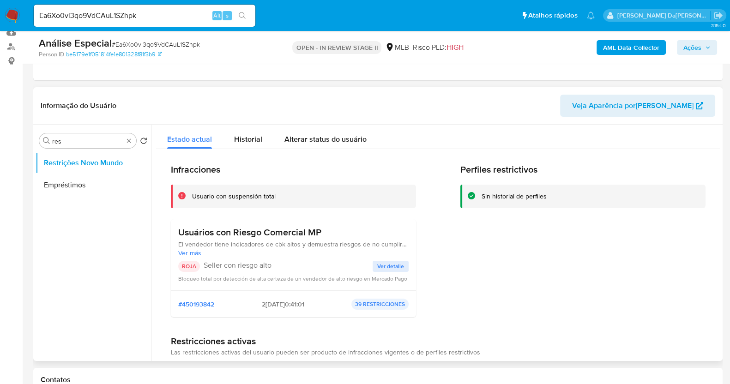
click at [210, 267] on p "Seller con riesgo alto" at bounding box center [288, 265] width 169 height 9
drag, startPoint x: 209, startPoint y: 267, endPoint x: 279, endPoint y: 269, distance: 69.3
click at [279, 269] on p "Seller con riesgo alto" at bounding box center [288, 265] width 169 height 9
click at [194, 228] on h3 "Usuários con Riesgo Comercial MP" at bounding box center [293, 233] width 231 height 12
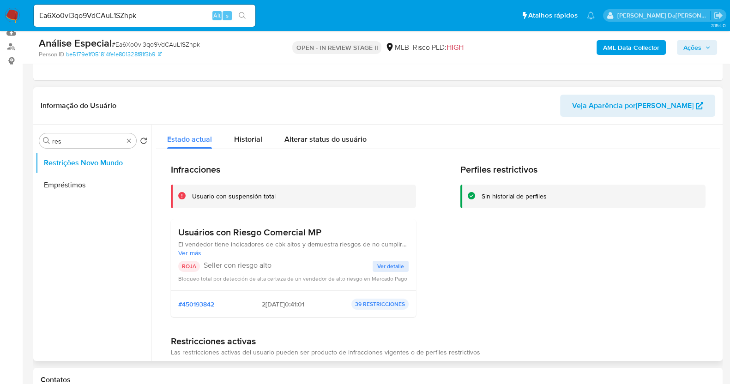
click at [194, 228] on h3 "Usuários con Riesgo Comercial MP" at bounding box center [293, 233] width 231 height 12
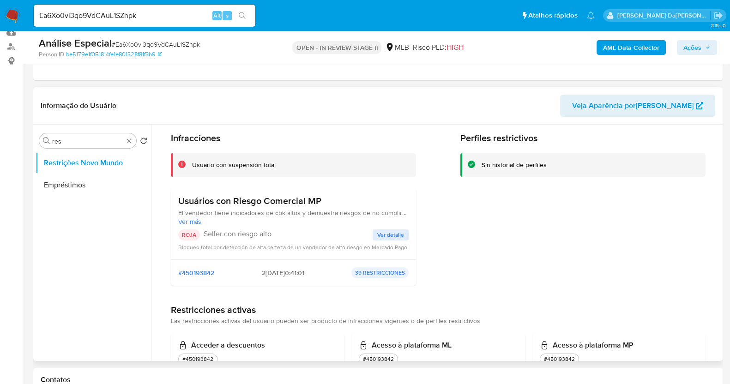
scroll to position [57, 0]
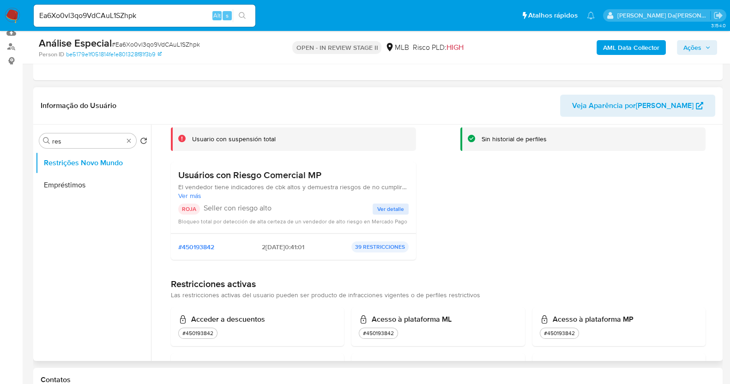
click at [388, 211] on span "Ver detalle" at bounding box center [390, 209] width 27 height 9
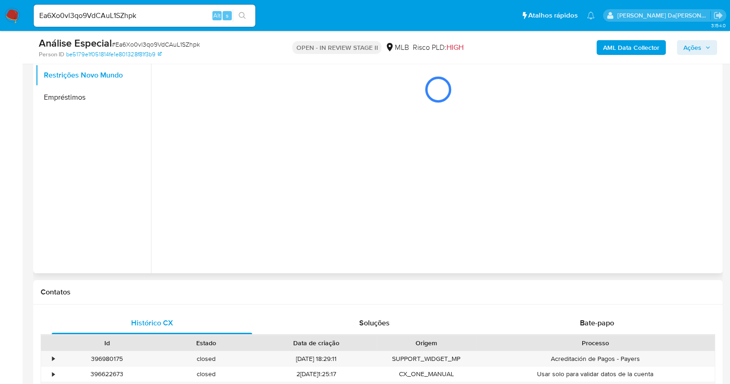
scroll to position [173, 0]
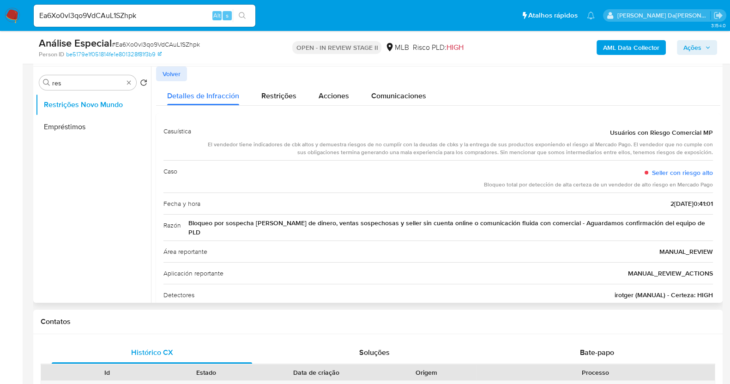
click at [610, 230] on div "Razón Bloqueo por sospecha de Lavado de dinero, ventas sospechosas y seller sin…" at bounding box center [439, 227] width 550 height 26
click at [124, 22] on div "Ea6Xo0vl3qo9VdCAuL1SZhpk Alt s" at bounding box center [145, 16] width 222 height 22
click at [125, 20] on input "Ea6Xo0vl3qo9VdCAuL1SZhpk" at bounding box center [145, 16] width 222 height 12
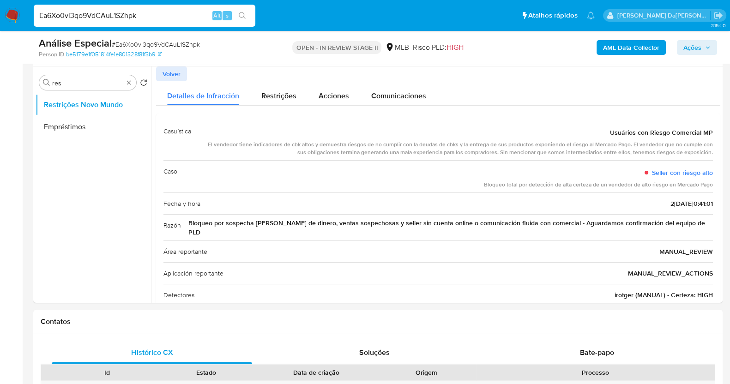
click at [127, 13] on input "Ea6Xo0vl3qo9VdCAuL1SZhpk" at bounding box center [145, 16] width 222 height 12
paste input "H5gn5nh7YnXdVEViBLJRrOX4"
type input "H5gn5nh7YnXdVEViBLJRrOX4"
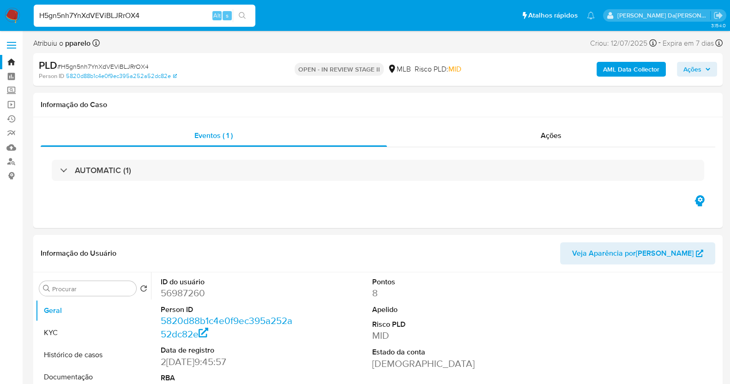
select select "10"
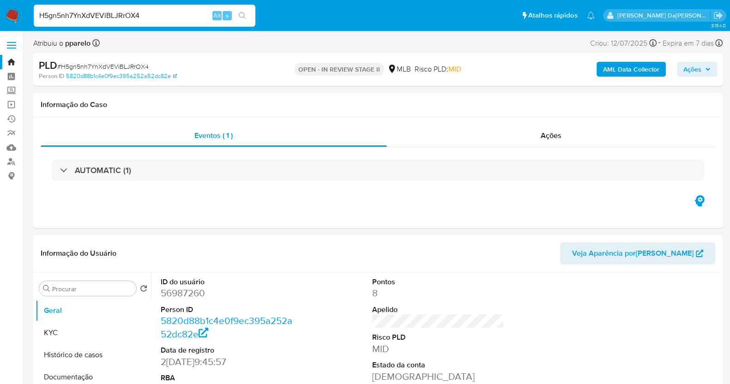
scroll to position [225, 0]
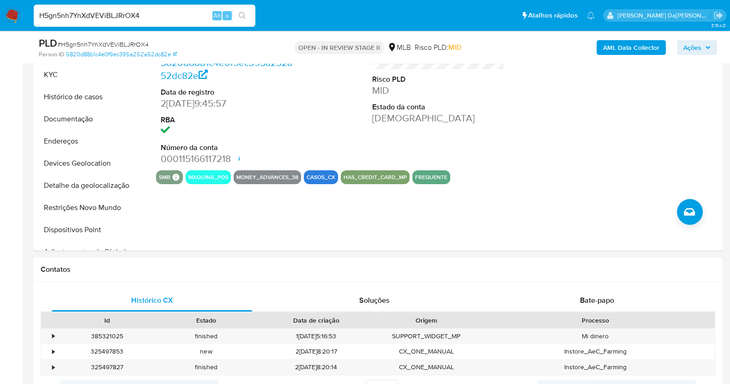
click at [76, 12] on input "H5gn5nh7YnXdVEViBLJRrOX4" at bounding box center [145, 16] width 222 height 12
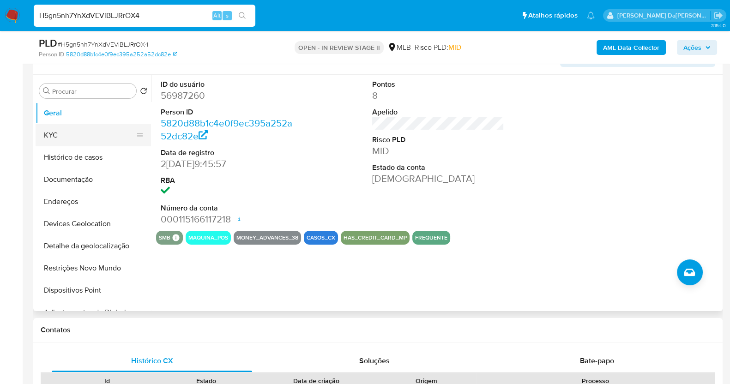
scroll to position [110, 0]
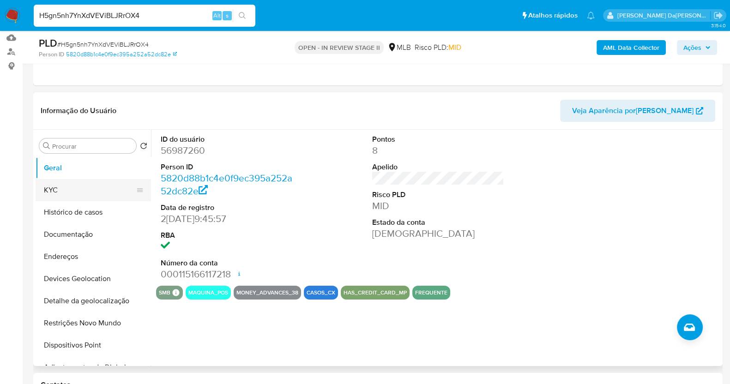
drag, startPoint x: 90, startPoint y: 194, endPoint x: 99, endPoint y: 191, distance: 9.6
click at [90, 194] on button "KYC" at bounding box center [90, 190] width 108 height 22
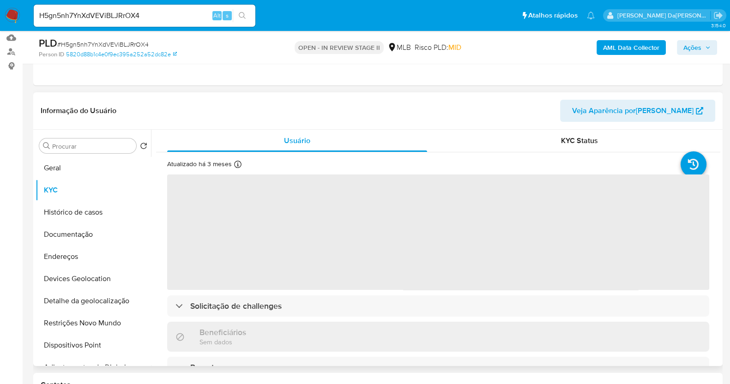
click at [235, 165] on icon at bounding box center [237, 164] width 7 height 7
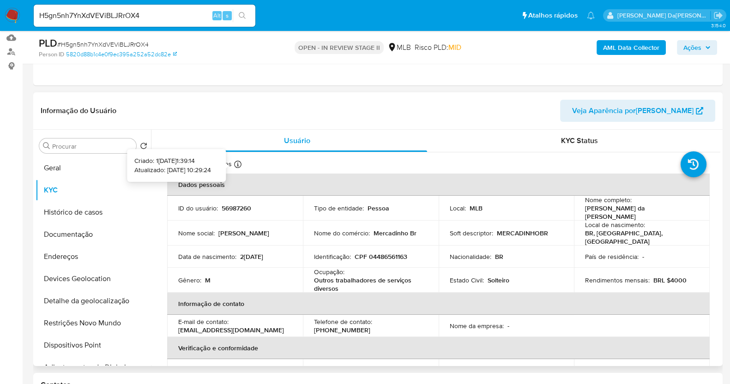
click at [237, 163] on icon at bounding box center [237, 164] width 7 height 7
click at [74, 5] on div "H5gn5nh7YnXdVEViBLJRrOX4 Alt s" at bounding box center [145, 16] width 222 height 22
click at [70, 21] on input "H5gn5nh7YnXdVEViBLJRrOX4" at bounding box center [145, 16] width 222 height 12
paste input "6PYLLan1hqmzA931ySS7CP7z"
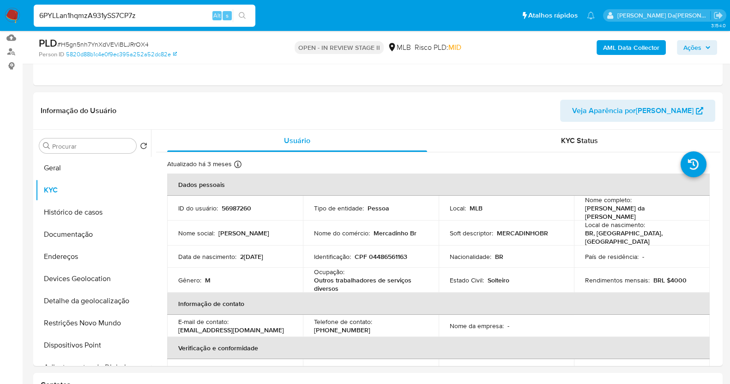
type input "6PYLLan1hqmzA931ySS7CP7z"
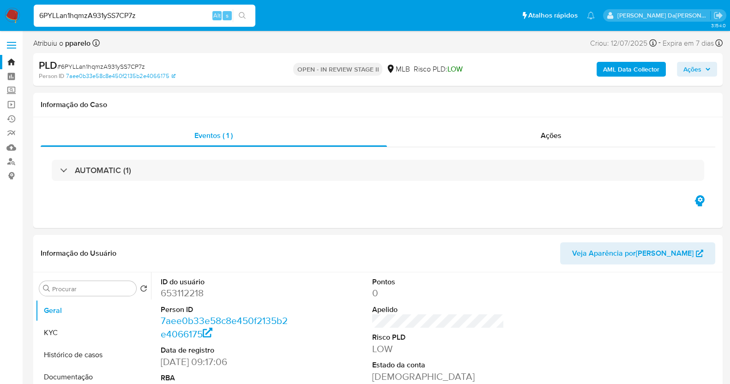
select select "10"
click at [65, 332] on button "KYC" at bounding box center [90, 333] width 108 height 22
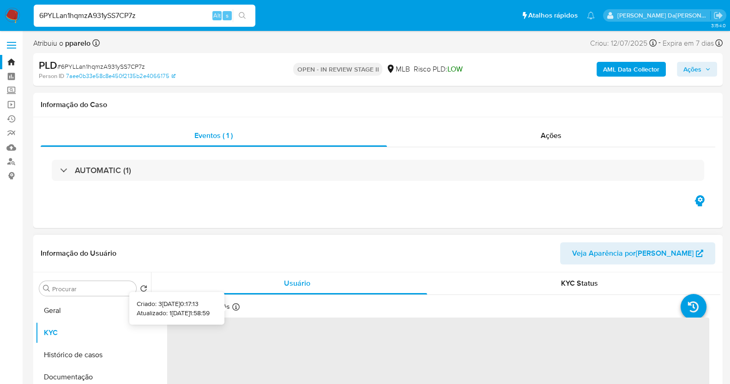
click at [237, 305] on icon at bounding box center [235, 306] width 7 height 7
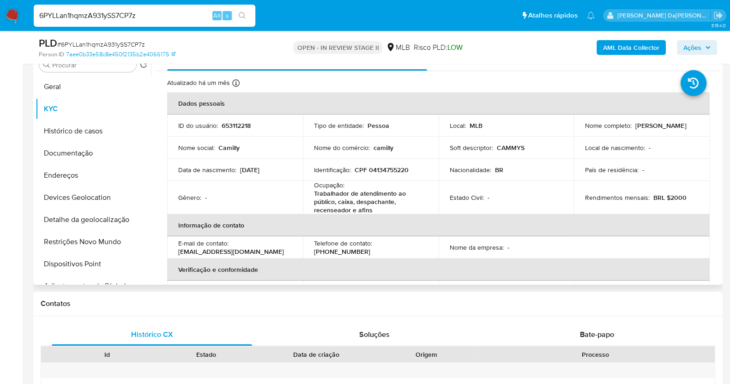
scroll to position [173, 0]
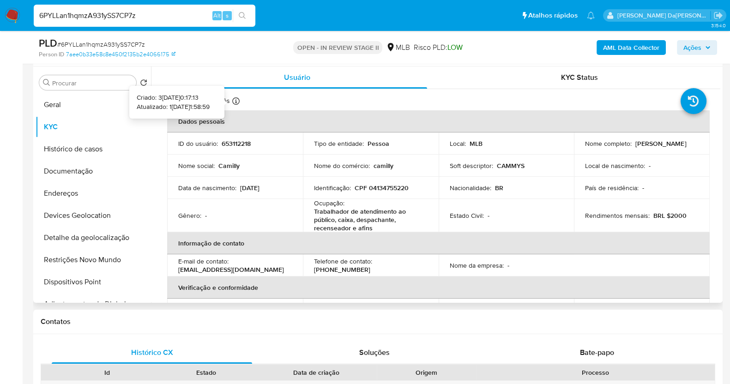
click at [237, 98] on icon at bounding box center [235, 100] width 7 height 7
click at [76, 105] on button "Geral" at bounding box center [90, 105] width 108 height 22
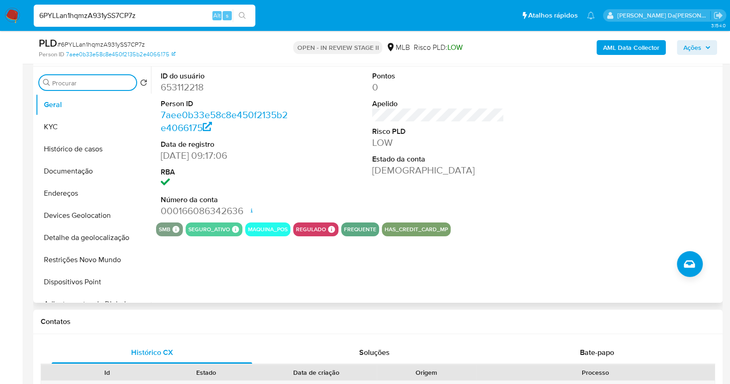
click at [92, 82] on input "Procurar" at bounding box center [92, 83] width 80 height 8
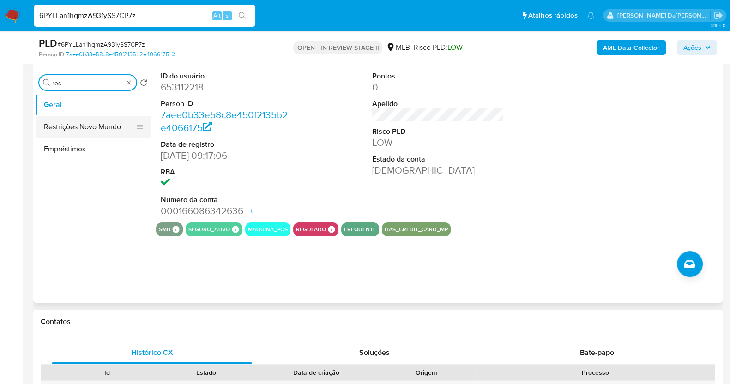
type input "res"
click at [92, 123] on button "Restrições Novo Mundo" at bounding box center [90, 127] width 108 height 22
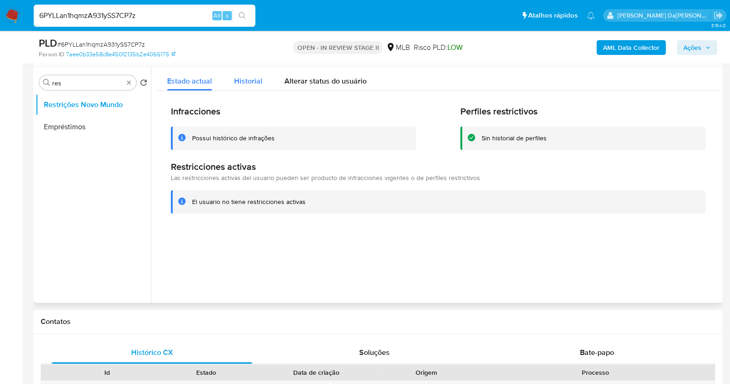
click at [256, 73] on div "Historial" at bounding box center [248, 79] width 28 height 24
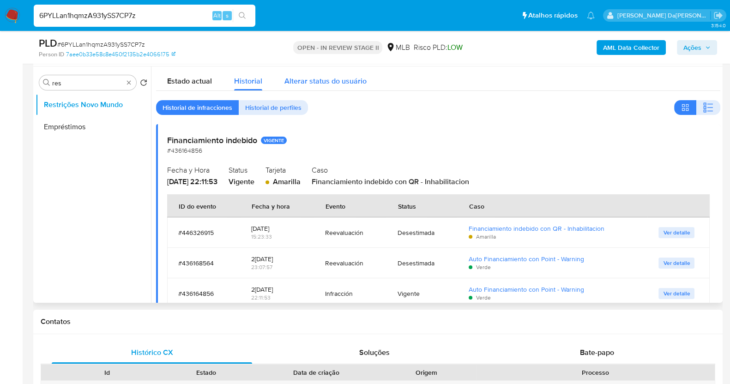
click at [298, 87] on div "Alterar status do usuário" at bounding box center [326, 79] width 82 height 24
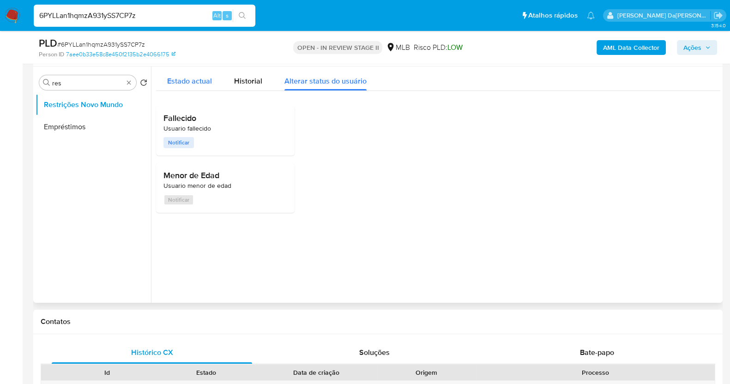
click at [191, 85] on span "Estado actual" at bounding box center [189, 81] width 45 height 11
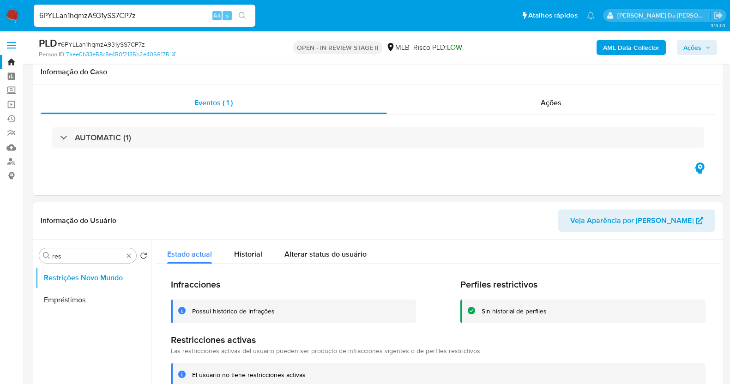
select select "10"
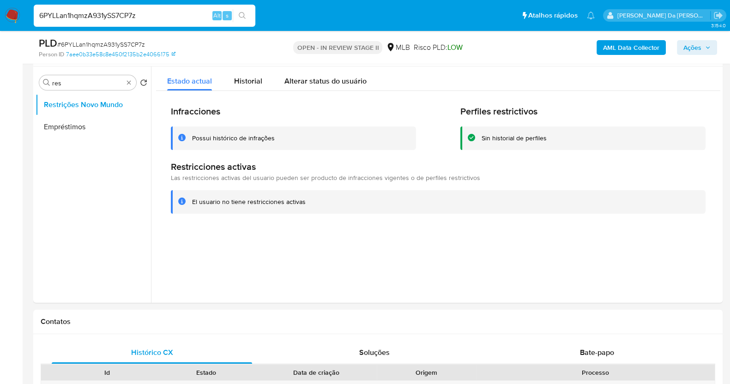
click at [85, 12] on input "6PYLLan1hqmzA931ySS7CP7z" at bounding box center [145, 16] width 222 height 12
paste input "3Br7mUY6vuHZkTUIcraZVRiT"
type input "3Br7mUY6vuHZkTUIcraZVRiT"
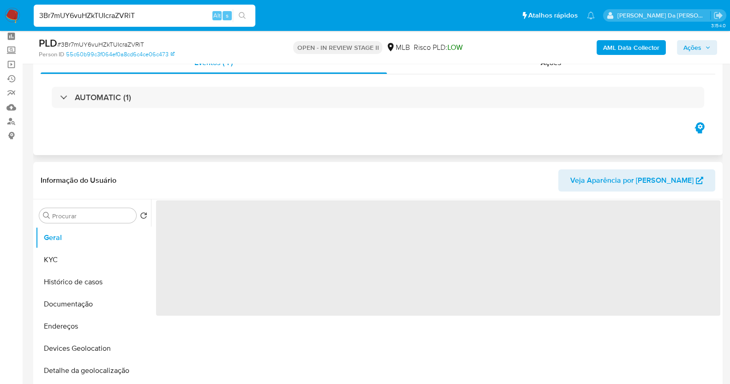
scroll to position [57, 0]
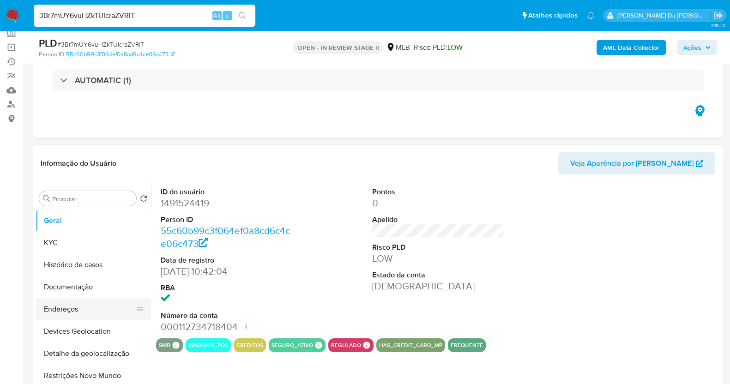
click at [77, 304] on button "Endereços" at bounding box center [90, 309] width 108 height 22
select select "10"
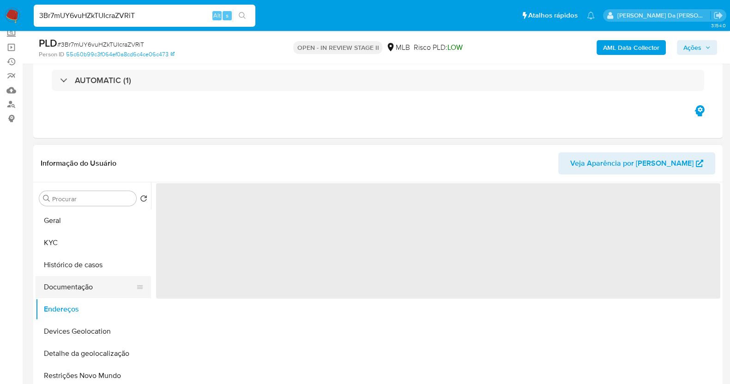
click at [90, 285] on button "Documentação" at bounding box center [90, 287] width 108 height 22
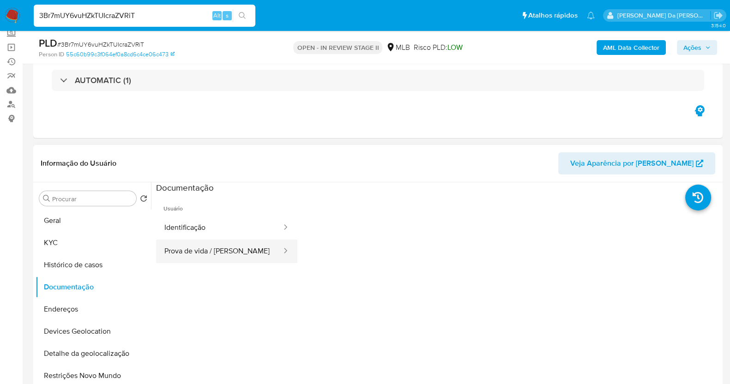
click at [206, 253] on button "Prova de vida / [PERSON_NAME]" at bounding box center [219, 252] width 127 height 24
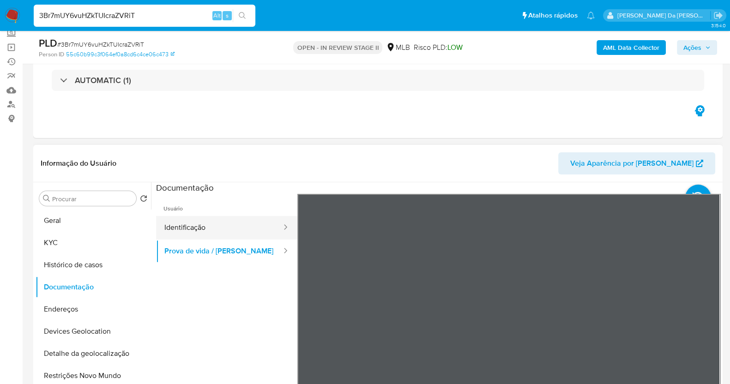
click at [195, 229] on button "Identificação" at bounding box center [219, 228] width 127 height 24
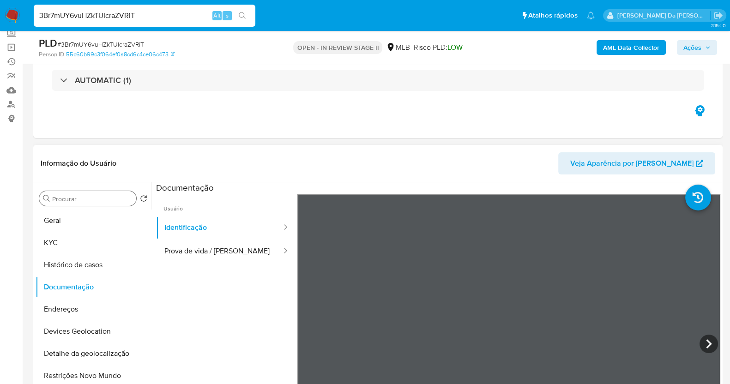
click at [85, 203] on div "Procurar" at bounding box center [87, 198] width 97 height 15
click at [88, 199] on input "Procurar" at bounding box center [92, 199] width 80 height 8
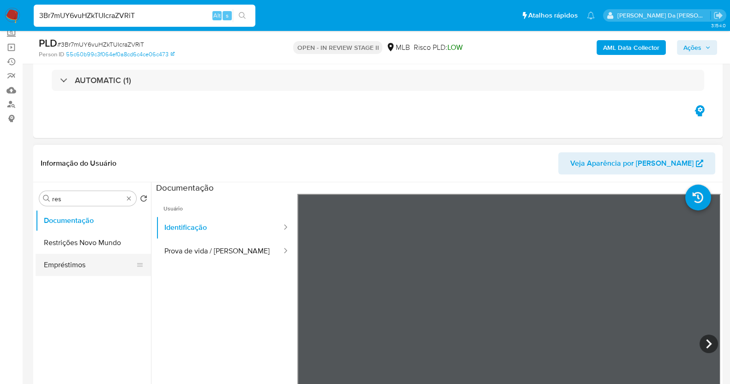
drag, startPoint x: 115, startPoint y: 237, endPoint x: 136, endPoint y: 236, distance: 20.8
click at [114, 237] on button "Restrições Novo Mundo" at bounding box center [93, 243] width 115 height 22
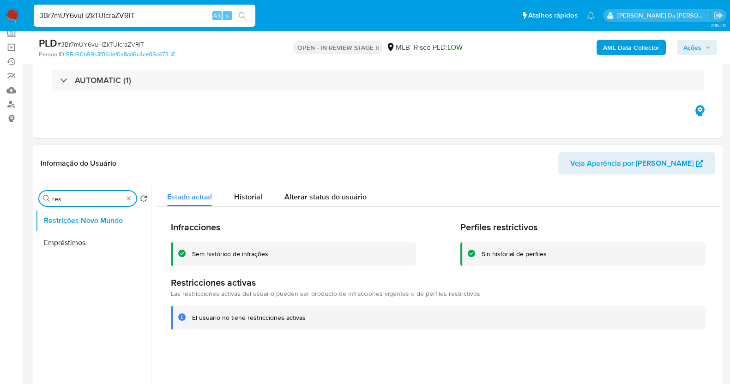
click at [79, 200] on input "res" at bounding box center [87, 199] width 71 height 8
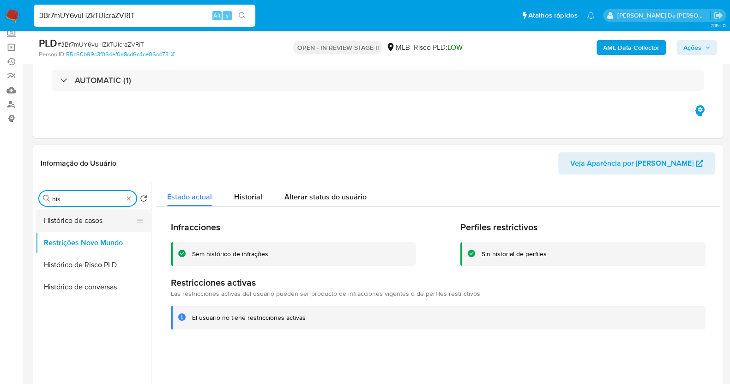
type input "his"
click at [78, 224] on button "Histórico de casos" at bounding box center [90, 221] width 108 height 22
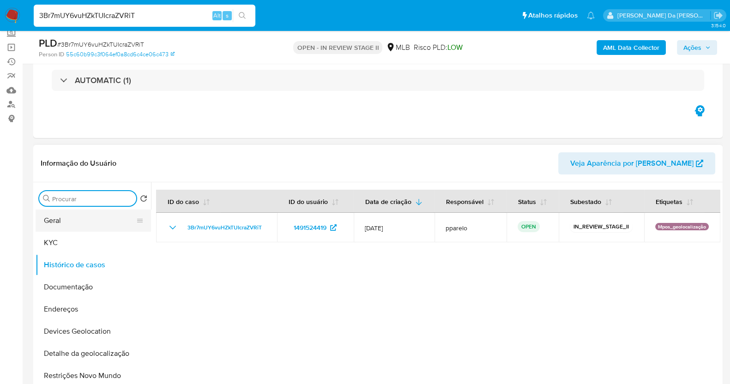
click at [81, 220] on button "Geral" at bounding box center [90, 221] width 108 height 22
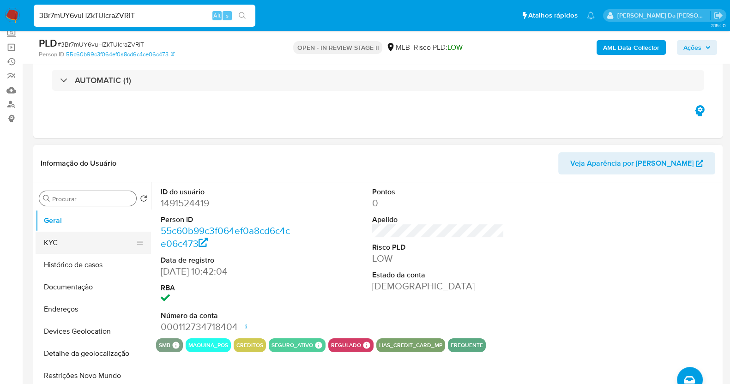
click at [78, 240] on button "KYC" at bounding box center [90, 243] width 108 height 22
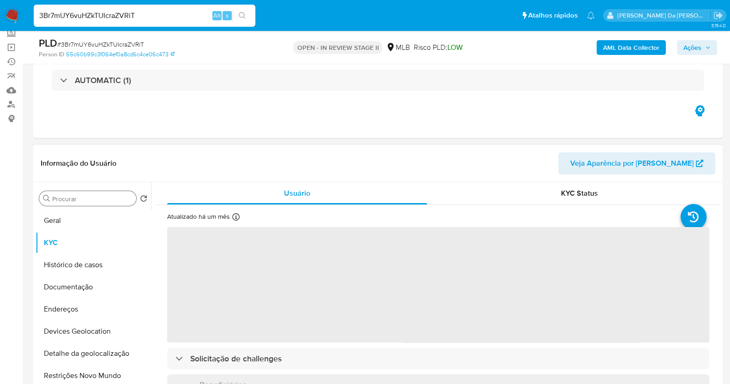
click at [230, 216] on div "Atualizado há um mês Criado: [DATE] 11:42:13 Atualizado: [DATE] 12:12:26" at bounding box center [217, 218] width 100 height 12
click at [233, 216] on icon at bounding box center [235, 216] width 7 height 7
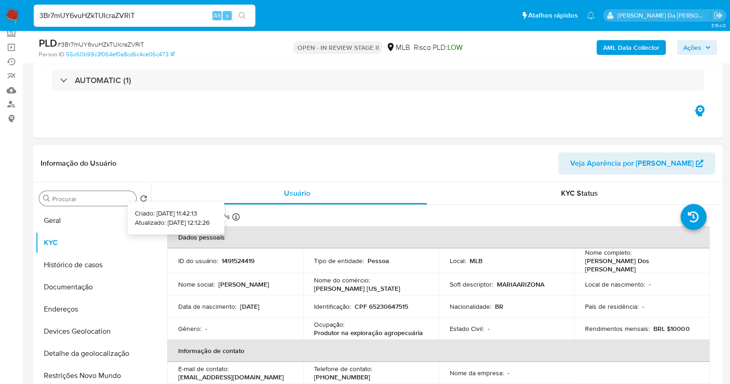
click at [232, 220] on icon at bounding box center [235, 216] width 7 height 7
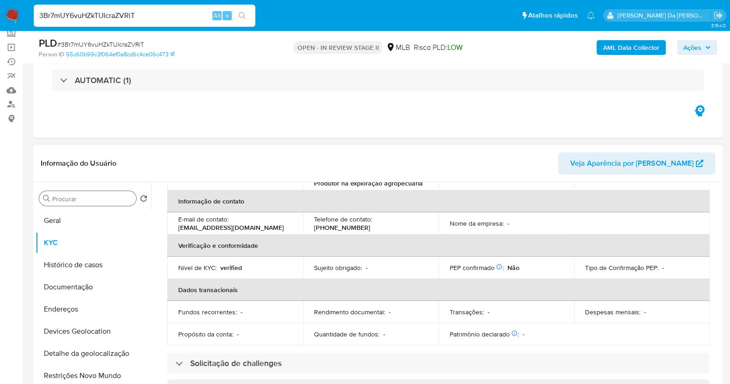
scroll to position [115, 0]
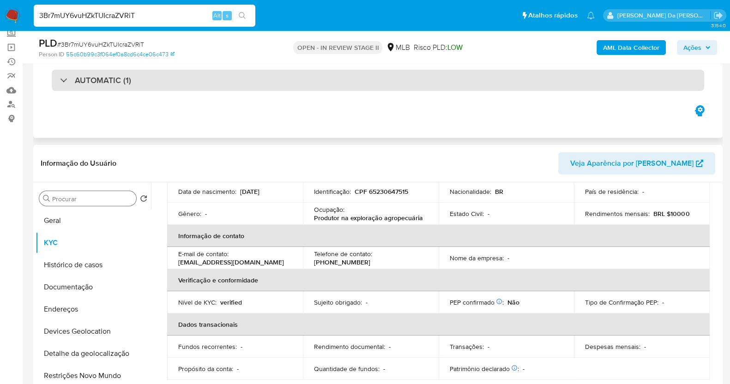
click at [109, 84] on h3 "AUTOMATIC (1)" at bounding box center [103, 80] width 56 height 10
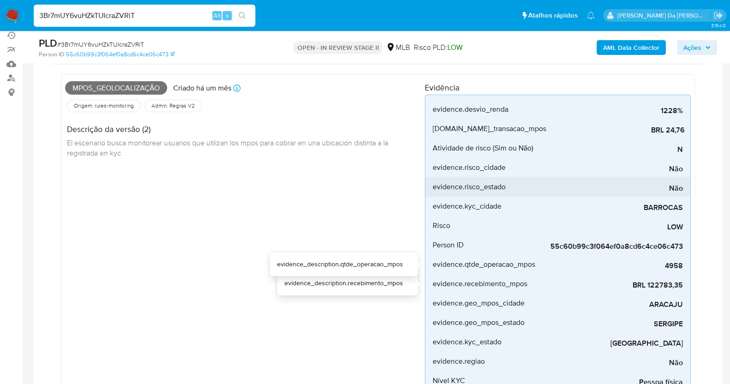
scroll to position [57, 0]
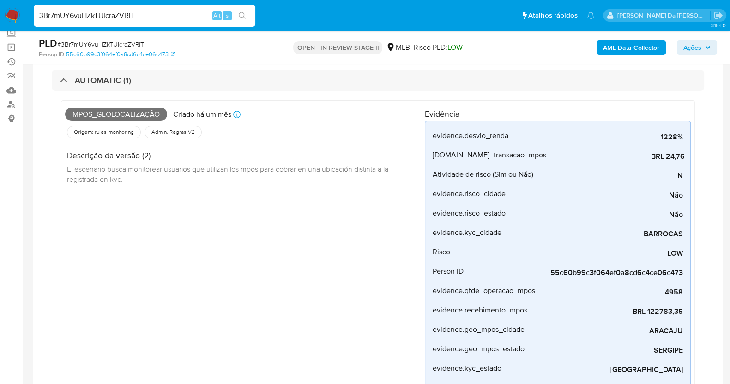
click at [98, 18] on input "3Br7mUY6vuHZkTUIcraZVRiT" at bounding box center [145, 16] width 222 height 12
paste input "4IoeWf6lYvHDSH6CgCCpYxaA"
type input "4IoeWf6lYvHDSH6CgCCpYxaA"
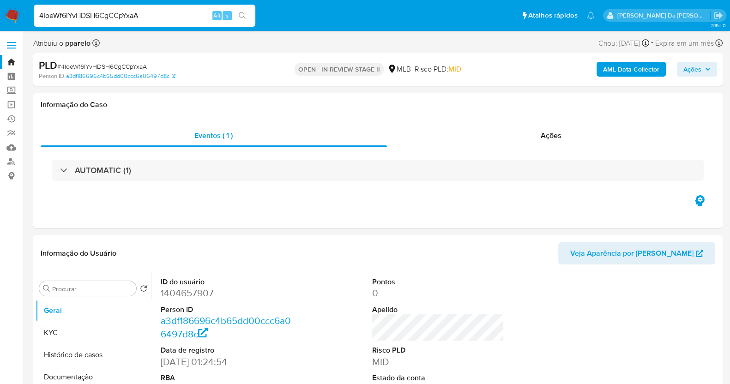
select select "10"
click at [90, 331] on button "KYC" at bounding box center [90, 333] width 108 height 22
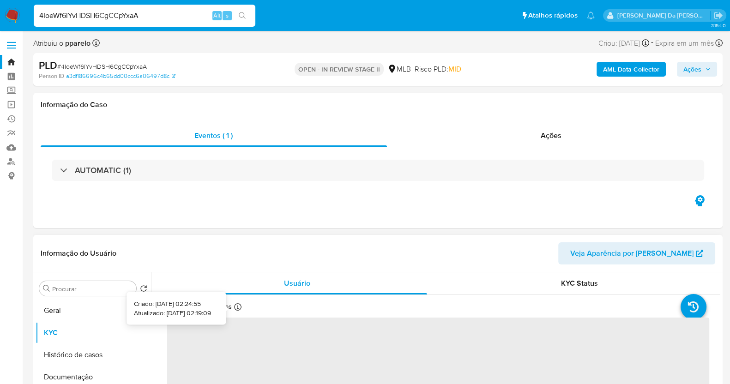
click at [239, 308] on icon at bounding box center [237, 306] width 7 height 7
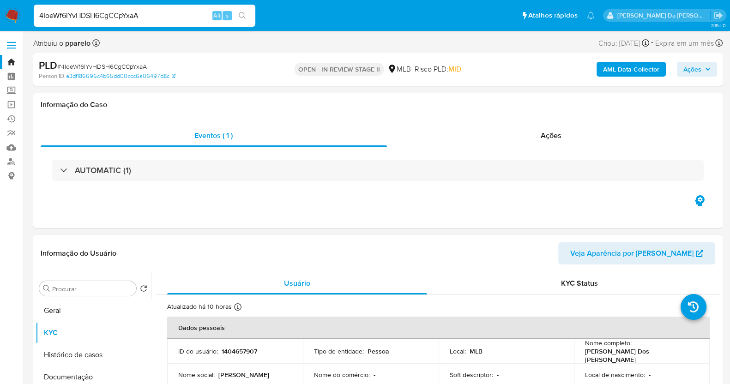
click at [242, 309] on div "Atualizado há 10 horas Criado: [DATE] 02:24:55 Atualizado: [DATE] 02:19:09" at bounding box center [218, 309] width 102 height 12
click at [238, 309] on icon at bounding box center [237, 306] width 7 height 7
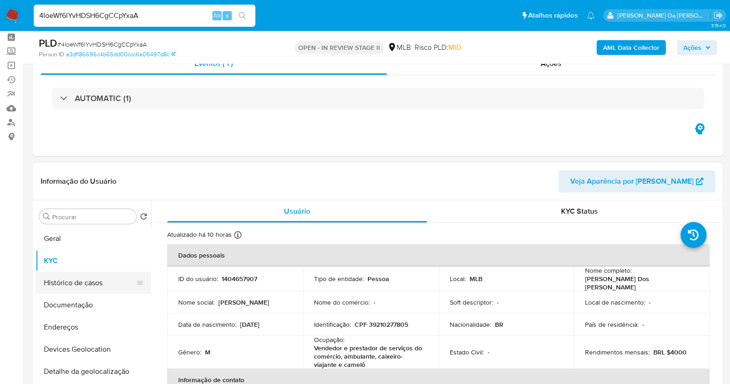
scroll to position [57, 0]
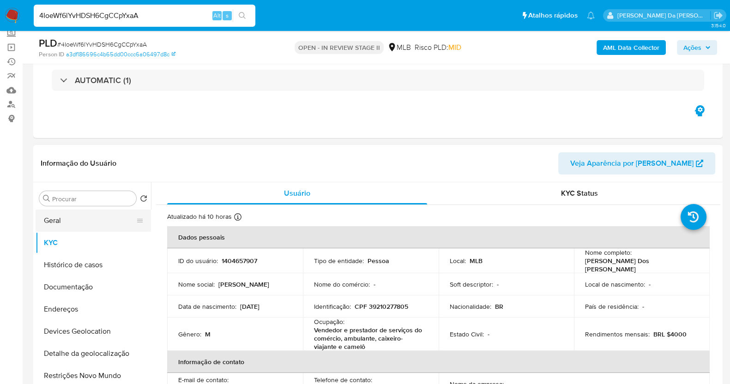
click at [68, 210] on button "Geral" at bounding box center [90, 221] width 108 height 22
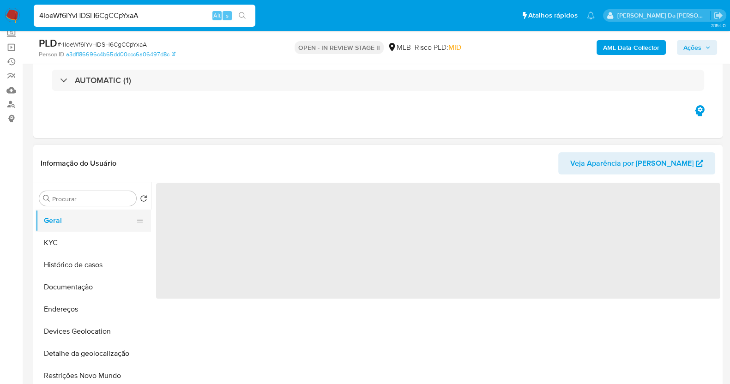
click at [67, 217] on button "Geral" at bounding box center [90, 221] width 108 height 22
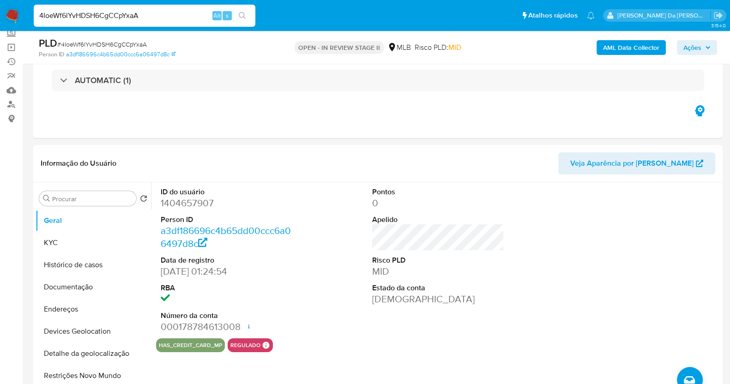
click at [87, 6] on div "4IoeWf6lYvHDSH6CgCCpYxaA Alt s" at bounding box center [145, 16] width 222 height 22
click at [85, 18] on input "4IoeWf6lYvHDSH6CgCCpYxaA" at bounding box center [145, 16] width 222 height 12
paste input "D7QOkSweE7jR76NV8qM1mYIi"
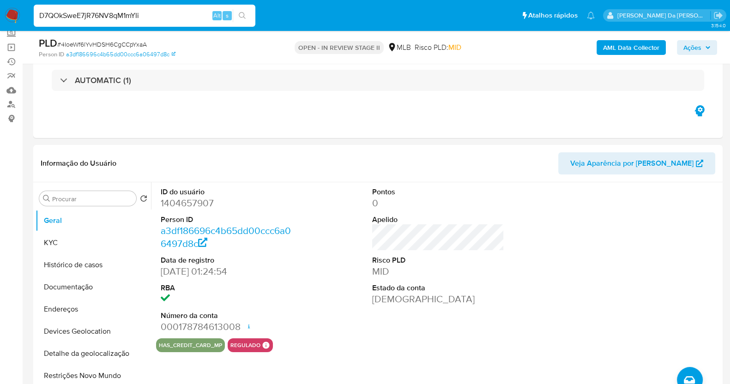
type input "D7QOkSweE7jR76NV8qM1mYIi"
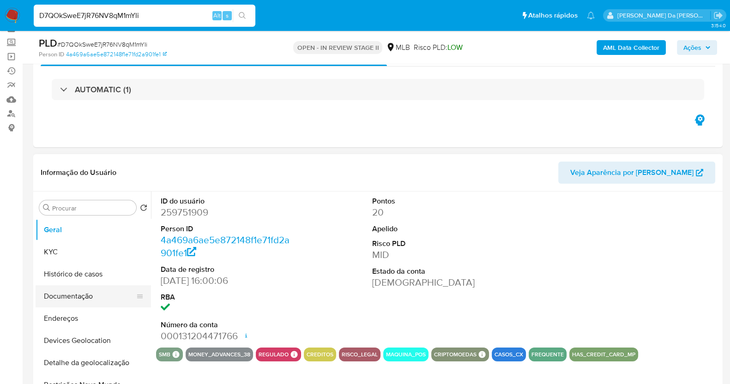
scroll to position [115, 0]
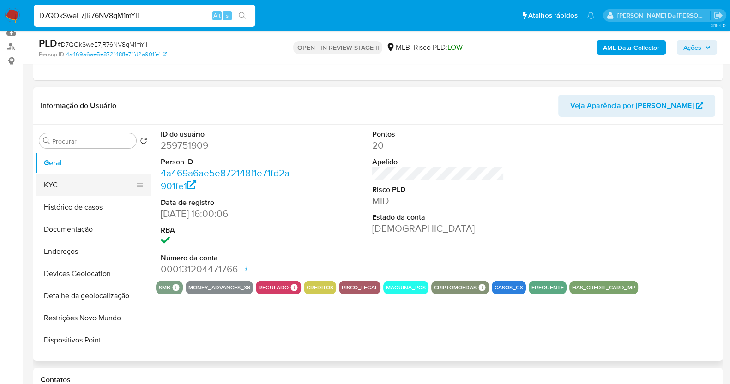
select select "10"
click at [81, 175] on button "KYC" at bounding box center [90, 185] width 108 height 22
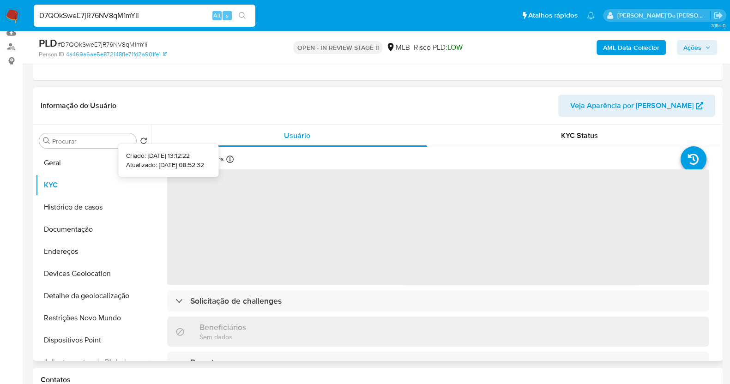
click at [229, 161] on icon at bounding box center [229, 159] width 7 height 7
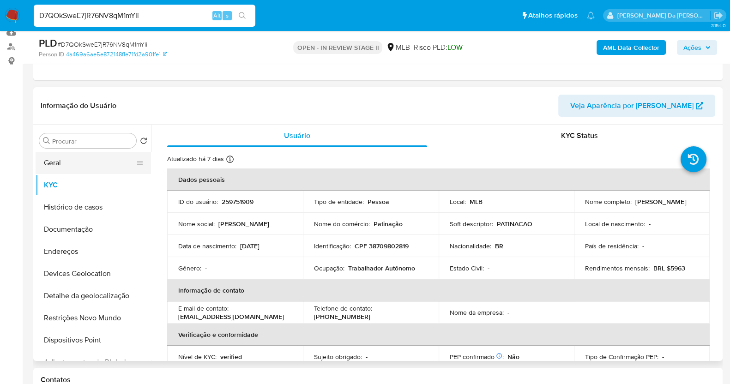
click at [66, 160] on button "Geral" at bounding box center [90, 163] width 108 height 22
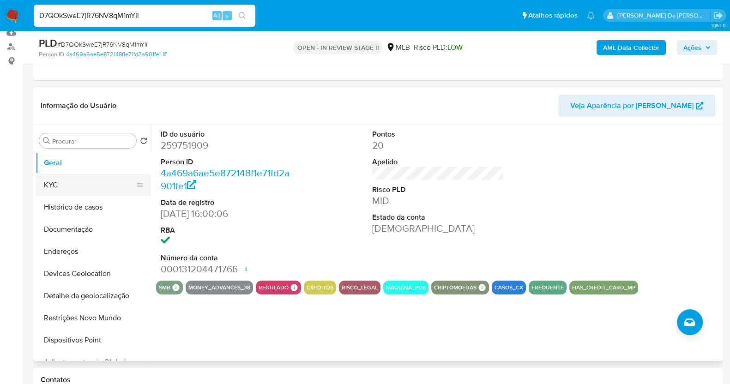
click at [116, 179] on button "KYC" at bounding box center [90, 185] width 108 height 22
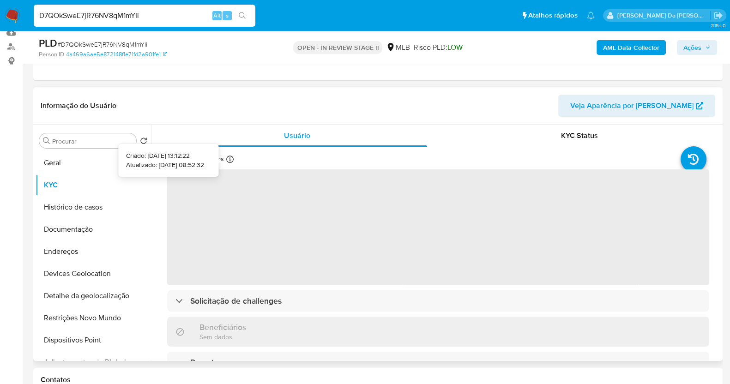
click at [229, 157] on icon at bounding box center [229, 159] width 7 height 7
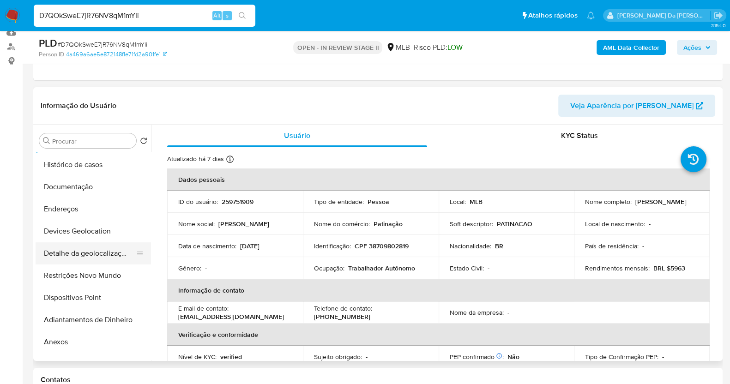
scroll to position [57, 0]
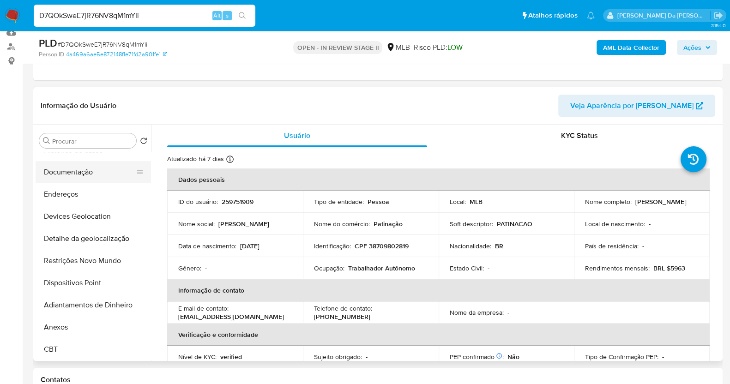
click at [85, 166] on button "Documentação" at bounding box center [90, 172] width 108 height 22
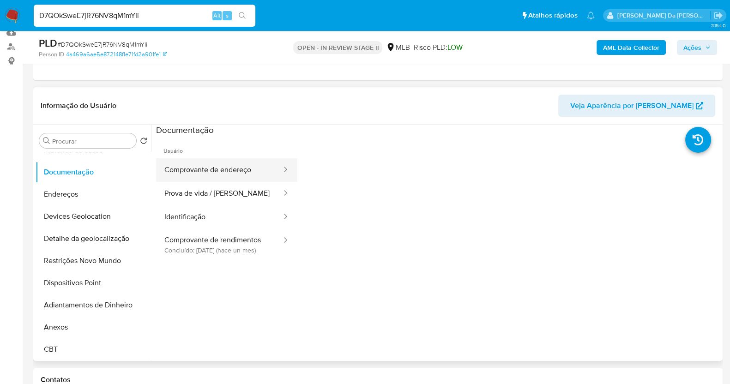
click at [224, 168] on button "Comprovante de endereço" at bounding box center [219, 170] width 127 height 24
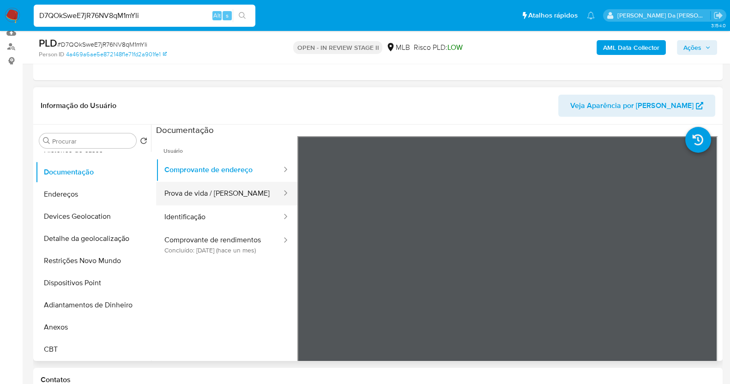
click at [229, 195] on button "Prova de vida / [PERSON_NAME]" at bounding box center [219, 194] width 127 height 24
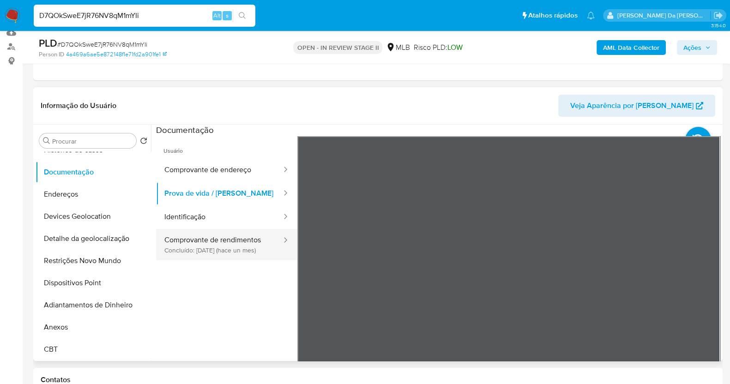
click at [207, 244] on button "Comprovante de rendimentos Concluído: [DATE] (hace un mes)" at bounding box center [219, 244] width 127 height 31
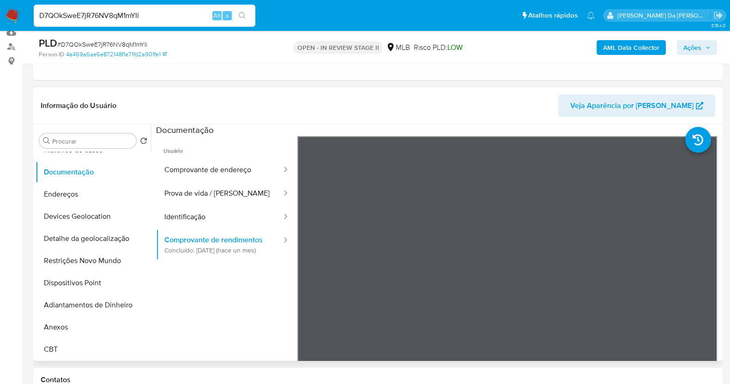
scroll to position [0, 0]
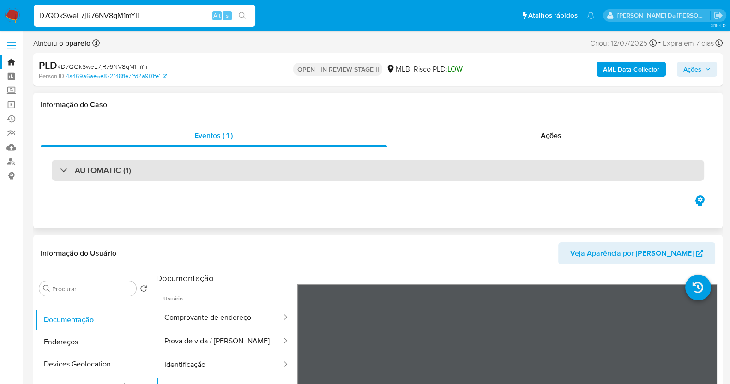
click at [104, 167] on h3 "AUTOMATIC (1)" at bounding box center [103, 170] width 56 height 10
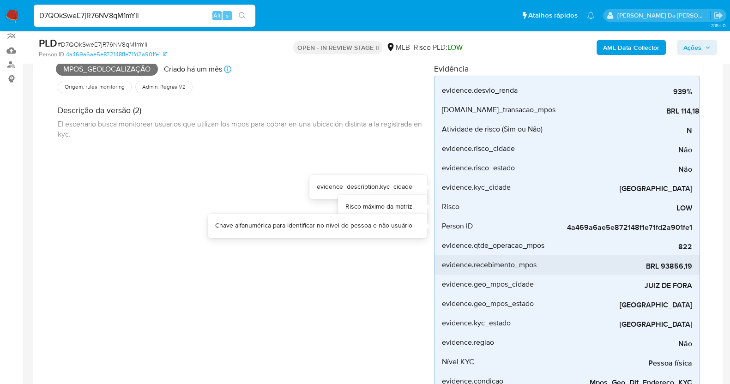
scroll to position [115, 0]
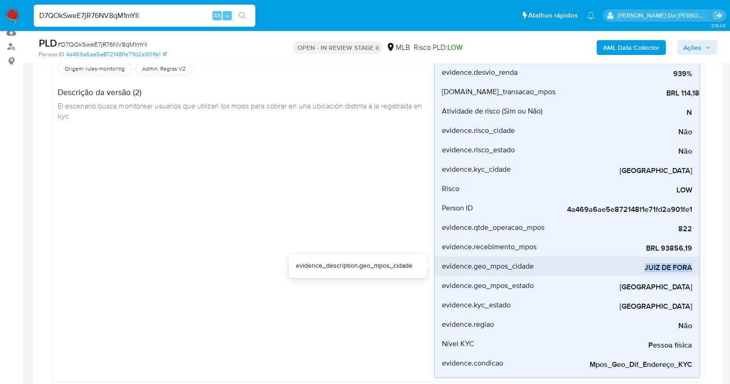
drag, startPoint x: 663, startPoint y: 269, endPoint x: 697, endPoint y: 265, distance: 34.4
click at [697, 265] on li "evidence.geo_mpos_cidade [GEOGRAPHIC_DATA]" at bounding box center [567, 266] width 265 height 19
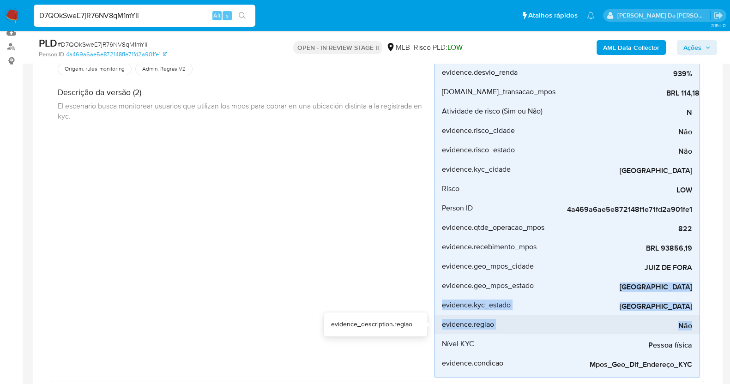
drag, startPoint x: 623, startPoint y: 287, endPoint x: 694, endPoint y: 329, distance: 82.0
click at [694, 329] on div "evidence.desvio_renda 939% evidence_description.desvio_renda [DOMAIN_NAME]_tran…" at bounding box center [567, 218] width 266 height 321
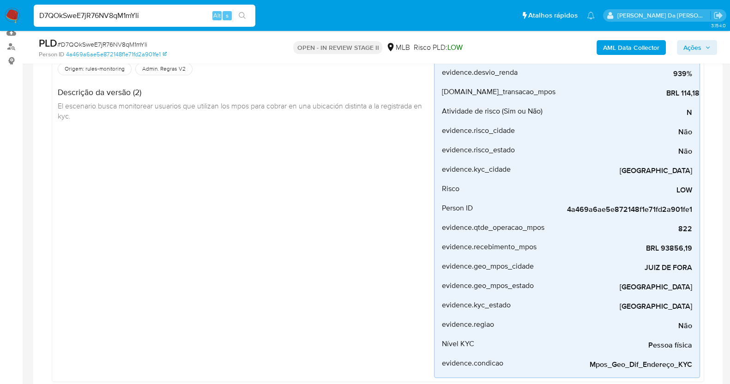
click at [132, 18] on input "D7QOkSweE7jR76NV8qM1mYIi" at bounding box center [145, 16] width 222 height 12
paste input "IWnNxvyCIzX2zCbxUcq7hFER"
type input "IWnNxvyCIzX2zCbxUcq7hFER"
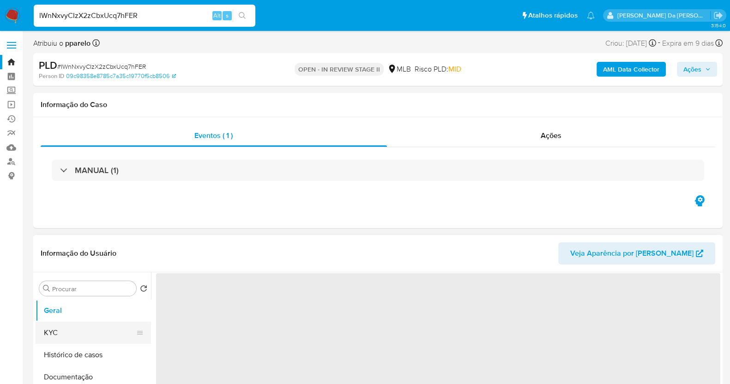
click at [83, 327] on button "KYC" at bounding box center [90, 333] width 108 height 22
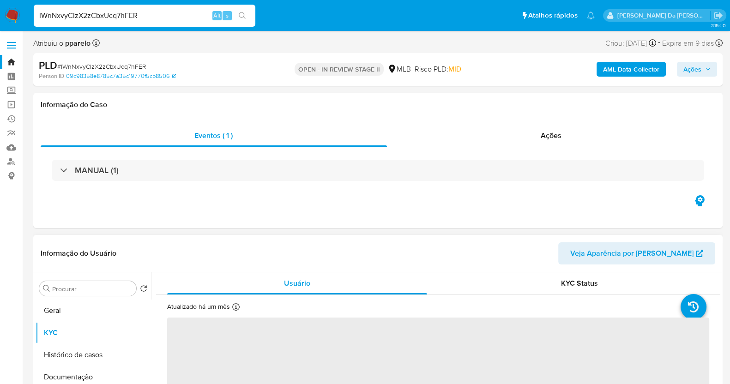
select select "10"
click at [238, 305] on icon at bounding box center [235, 306] width 7 height 7
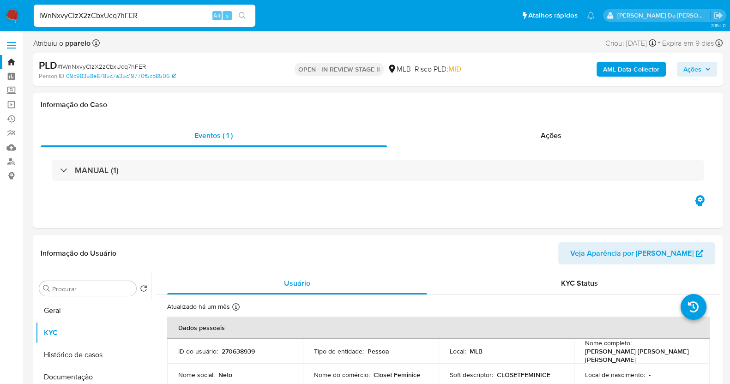
click at [121, 22] on div "IWnNxvyCIzX2zCbxUcq7hFER Alt s" at bounding box center [145, 16] width 222 height 22
click at [120, 15] on input "IWnNxvyCIzX2zCbxUcq7hFER" at bounding box center [145, 16] width 222 height 12
paste input "270638939"
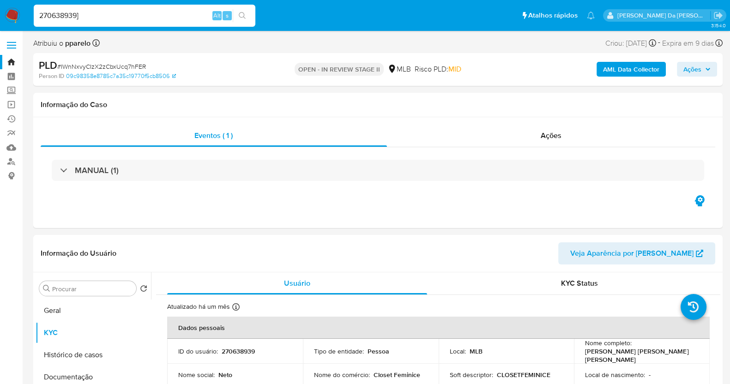
click at [109, 15] on input "270638939]" at bounding box center [145, 16] width 222 height 12
paste input "270638939"
click at [110, 15] on input "270638939270638939" at bounding box center [145, 16] width 222 height 12
click at [111, 15] on input "270638939270638939" at bounding box center [145, 16] width 222 height 12
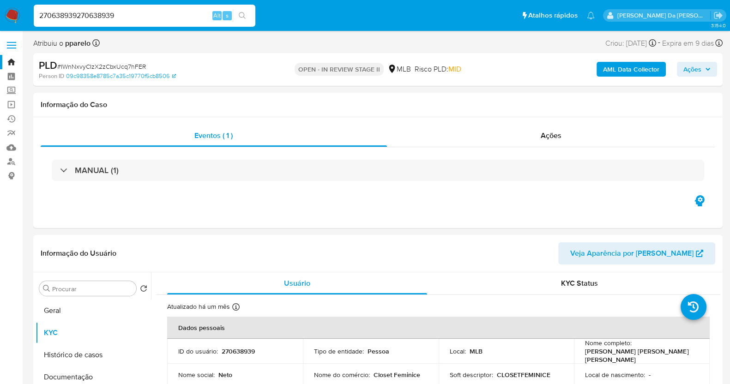
click at [111, 15] on input "270638939270638939" at bounding box center [145, 16] width 222 height 12
paste input
click at [111, 13] on input "270638939" at bounding box center [145, 16] width 222 height 12
click at [115, 14] on input "270638939" at bounding box center [145, 16] width 222 height 12
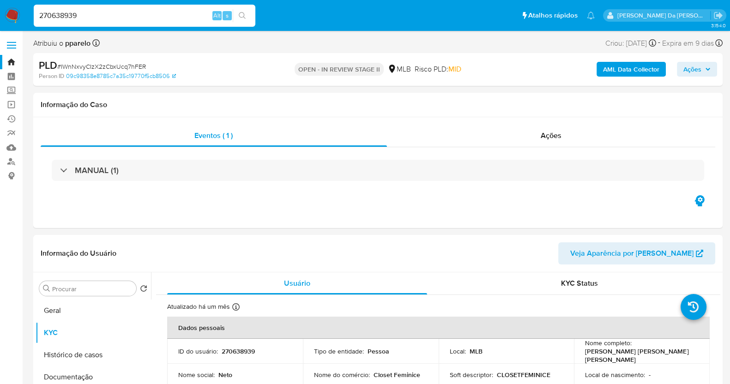
click at [115, 15] on input "270638939" at bounding box center [145, 16] width 222 height 12
click at [103, 20] on input "270638939" at bounding box center [145, 16] width 222 height 12
click at [104, 18] on input "270638939" at bounding box center [145, 16] width 222 height 12
click at [103, 18] on input "270638939" at bounding box center [145, 16] width 222 height 12
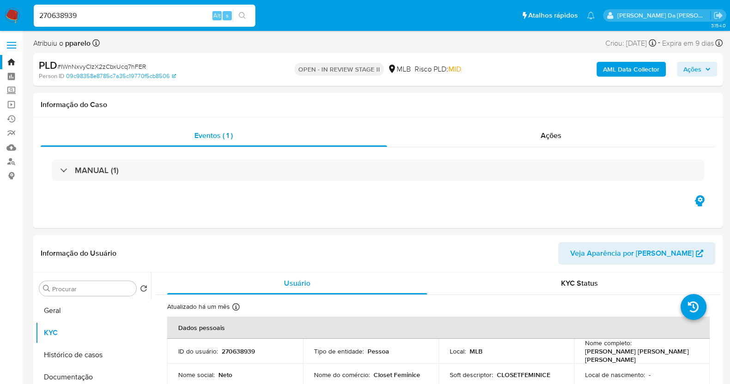
paste input "JJp02V3fP9GjXUbIWzAC433X"
type input "JJp02V3fP9GjXUbIWzAC433X"
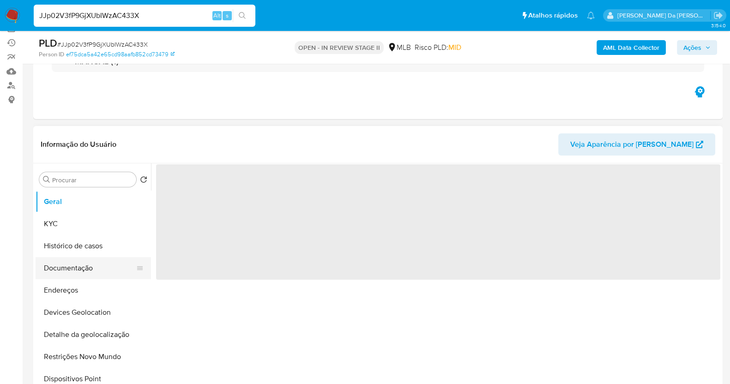
scroll to position [115, 0]
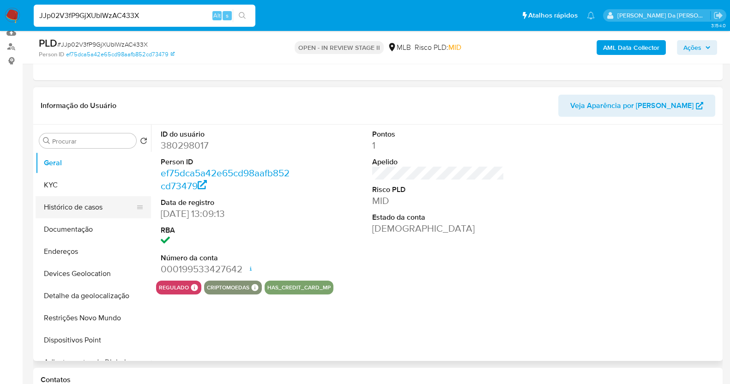
click at [85, 203] on button "Histórico de casos" at bounding box center [90, 207] width 108 height 22
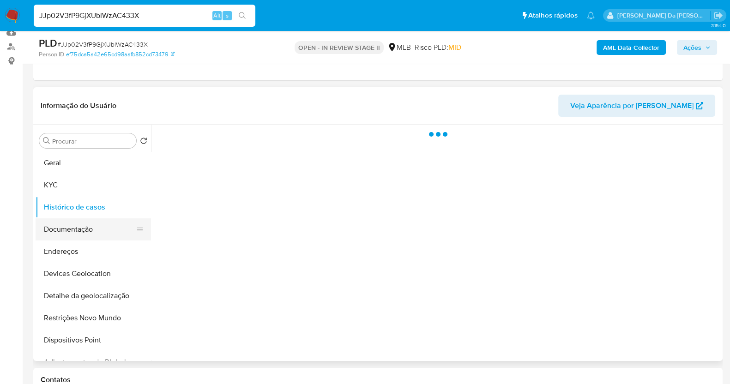
select select "10"
click at [85, 226] on button "Documentação" at bounding box center [90, 229] width 108 height 22
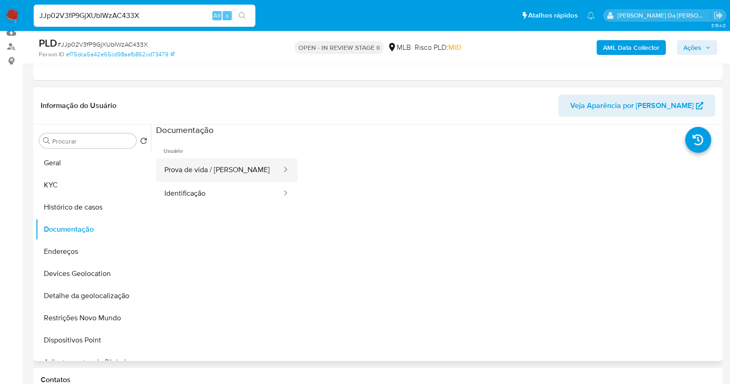
click at [215, 174] on button "Prova de vida / [PERSON_NAME]" at bounding box center [219, 170] width 127 height 24
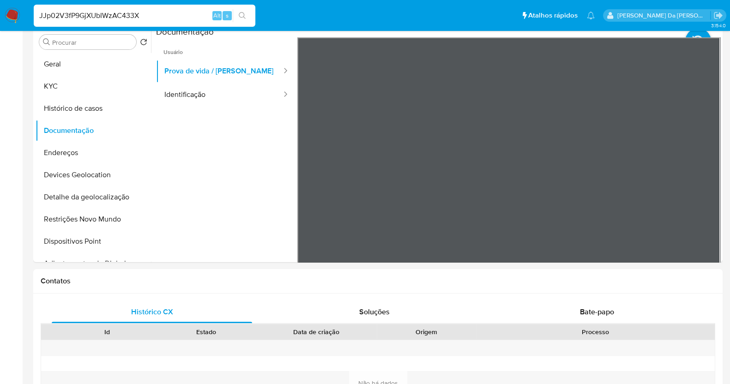
scroll to position [0, 0]
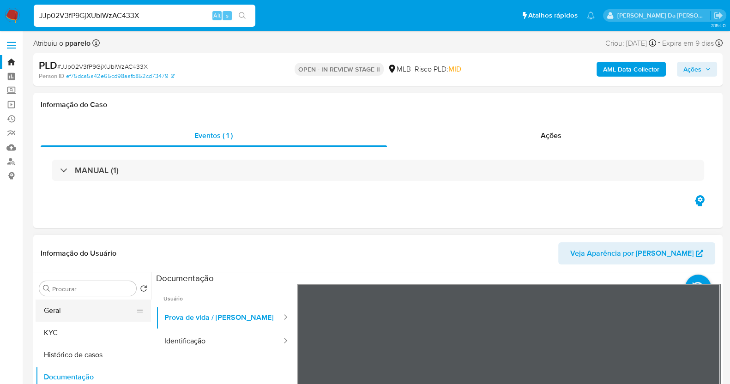
click at [102, 316] on button "Geral" at bounding box center [90, 311] width 108 height 22
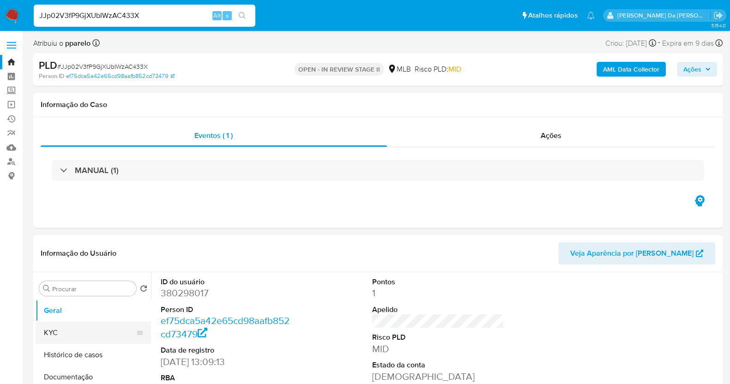
click at [85, 332] on button "KYC" at bounding box center [90, 333] width 108 height 22
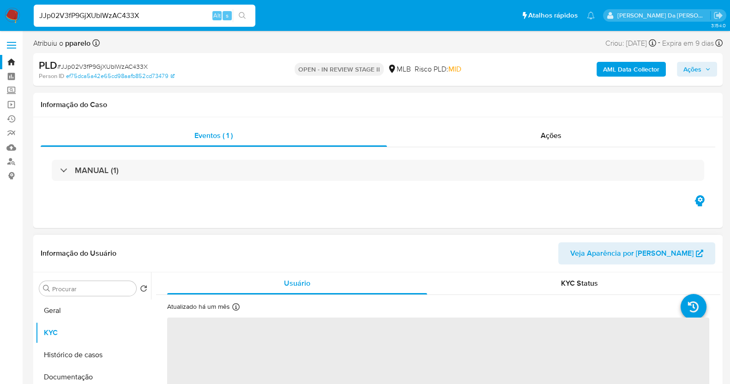
click at [233, 310] on icon at bounding box center [235, 306] width 7 height 7
